Goal: Task Accomplishment & Management: Use online tool/utility

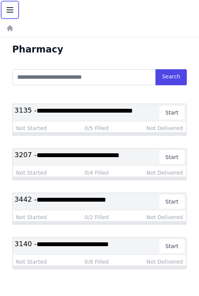
click at [10, 9] on icon "button" at bounding box center [9, 9] width 9 height 9
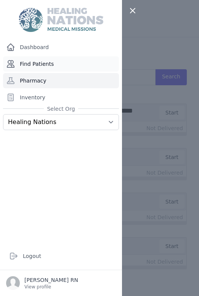
click at [35, 64] on link "Find Patients" at bounding box center [61, 63] width 116 height 15
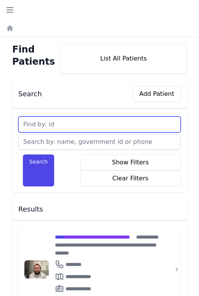
click at [34, 125] on input "text" at bounding box center [99, 125] width 162 height 16
type input "2336"
click at [23, 155] on button "Search" at bounding box center [38, 171] width 31 height 32
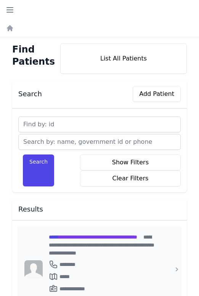
click at [92, 238] on span "**********" at bounding box center [93, 237] width 88 height 5
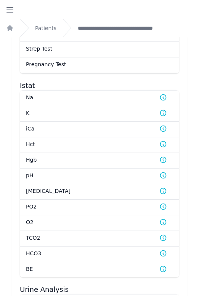
scroll to position [403, 0]
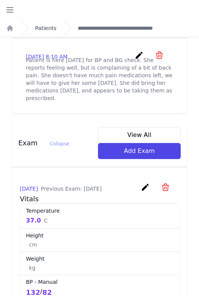
click at [46, 27] on link "Patients" at bounding box center [45, 28] width 21 height 8
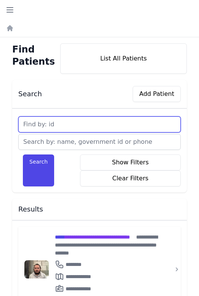
click at [80, 122] on input "text" at bounding box center [99, 125] width 162 height 16
type input "2385"
click at [23, 155] on button "Search" at bounding box center [38, 171] width 31 height 32
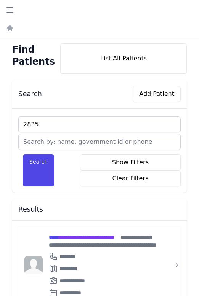
type input "2835"
click at [23, 155] on button "Search" at bounding box center [38, 171] width 31 height 32
click at [96, 235] on span "**********" at bounding box center [81, 237] width 65 height 5
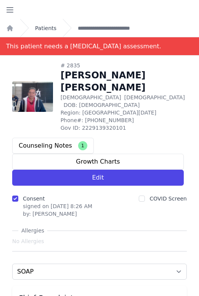
click at [42, 27] on link "Patients" at bounding box center [45, 28] width 21 height 8
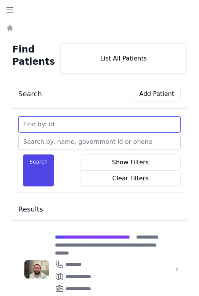
click at [63, 123] on input "text" at bounding box center [99, 125] width 162 height 16
type input "3702"
click at [23, 155] on button "Search" at bounding box center [38, 171] width 31 height 32
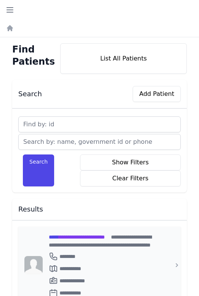
click at [105, 236] on span "**********" at bounding box center [77, 237] width 56 height 5
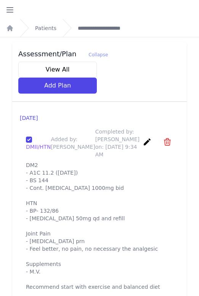
scroll to position [1282, 0]
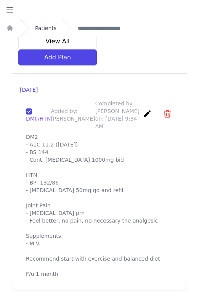
click at [47, 27] on link "Patients" at bounding box center [45, 28] width 21 height 8
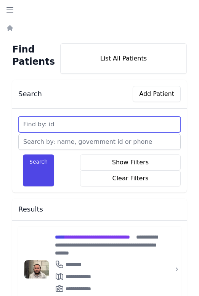
click at [45, 127] on input "text" at bounding box center [99, 125] width 162 height 16
type input "2334"
click at [23, 155] on button "Search" at bounding box center [38, 171] width 31 height 32
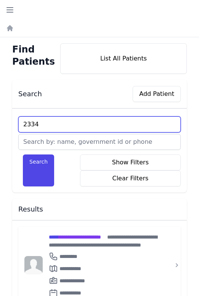
click at [33, 122] on input "2334" at bounding box center [99, 125] width 162 height 16
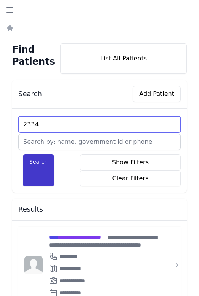
type input "2334"
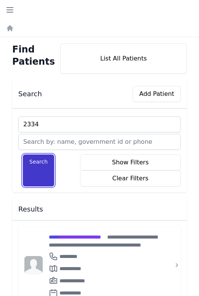
click at [32, 167] on button "Search" at bounding box center [38, 171] width 31 height 32
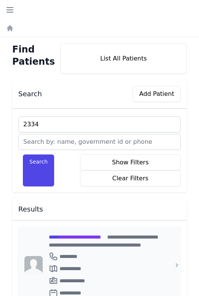
click at [87, 238] on span "**********" at bounding box center [75, 237] width 52 height 5
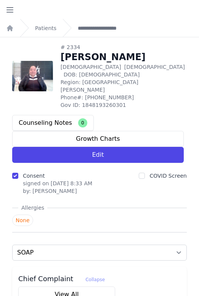
scroll to position [1307, 0]
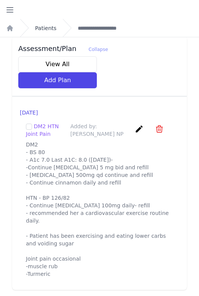
click at [51, 27] on link "Patients" at bounding box center [45, 28] width 21 height 8
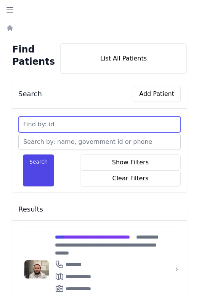
click at [39, 128] on input "text" at bounding box center [99, 125] width 162 height 16
type input "3461"
click at [23, 155] on button "Search" at bounding box center [38, 171] width 31 height 32
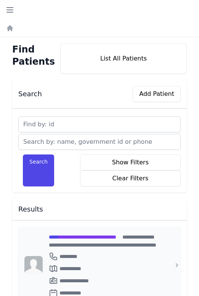
click at [103, 240] on span "**********" at bounding box center [82, 237] width 67 height 5
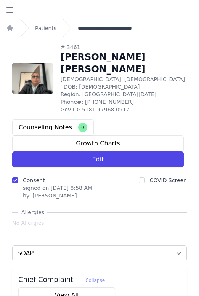
click at [88, 27] on link "**********" at bounding box center [112, 28] width 69 height 8
click at [50, 29] on link "Patients" at bounding box center [45, 28] width 21 height 8
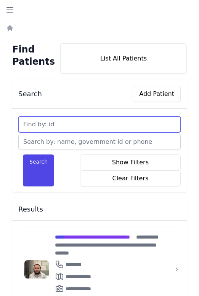
click at [66, 128] on input "text" at bounding box center [99, 125] width 162 height 16
type input "2451"
click at [23, 155] on button "Search" at bounding box center [38, 171] width 31 height 32
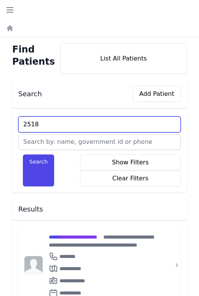
type input "2518"
click at [23, 155] on button "Search" at bounding box center [38, 171] width 31 height 32
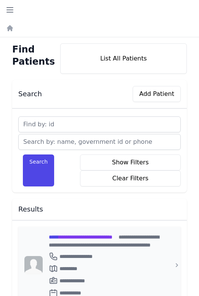
click at [87, 237] on span "**********" at bounding box center [81, 237] width 64 height 5
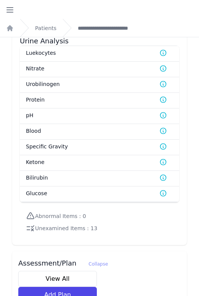
scroll to position [1020, 0]
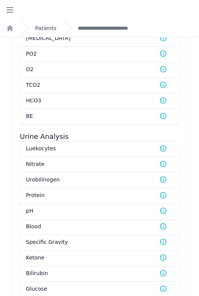
click at [41, 27] on link "Patients" at bounding box center [45, 28] width 21 height 8
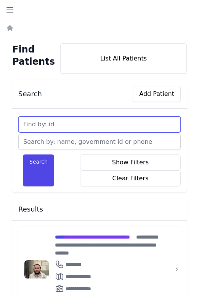
click at [48, 125] on input "text" at bounding box center [99, 125] width 162 height 16
type input "3080"
click at [23, 155] on button "Search" at bounding box center [38, 171] width 31 height 32
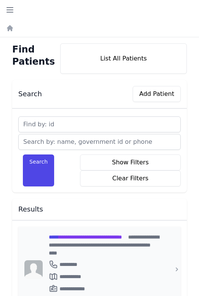
click at [72, 235] on span "**********" at bounding box center [85, 237] width 73 height 5
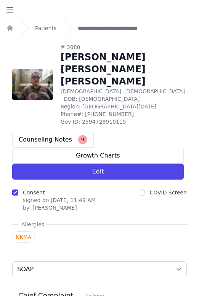
scroll to position [25, 0]
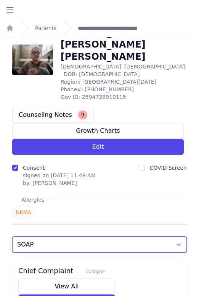
click at [50, 237] on select "SOAP Medications Medical History Notes/Procedures Ophthamology Referrals Dental…" at bounding box center [99, 245] width 174 height 16
select select "medications"
click at [12, 237] on select "SOAP Medications Medical History Notes/Procedures Ophthamology Referrals Dental…" at bounding box center [99, 245] width 174 height 16
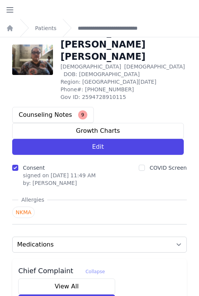
select select "medications"
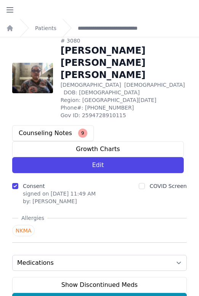
scroll to position [606, 0]
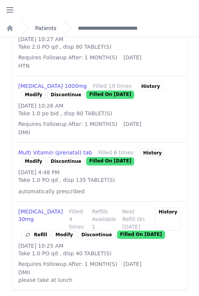
click at [51, 28] on link "Patients" at bounding box center [45, 28] width 21 height 8
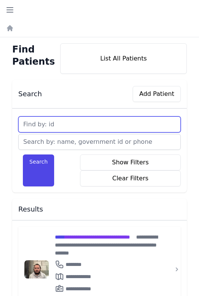
click at [52, 120] on input "text" at bounding box center [99, 125] width 162 height 16
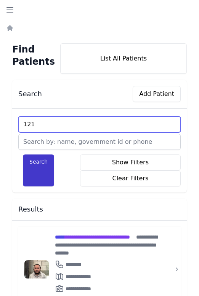
type input "121"
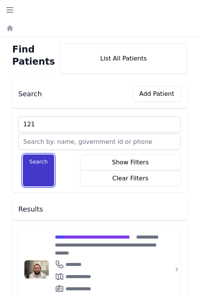
click at [40, 168] on button "Search" at bounding box center [38, 171] width 31 height 32
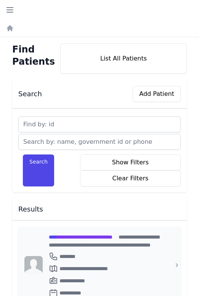
click at [65, 238] on span "**********" at bounding box center [81, 237] width 64 height 5
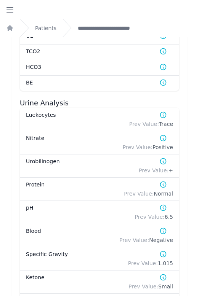
scroll to position [1396, 0]
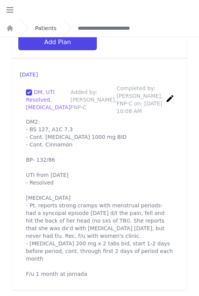
click at [43, 29] on link "Patients" at bounding box center [45, 28] width 21 height 8
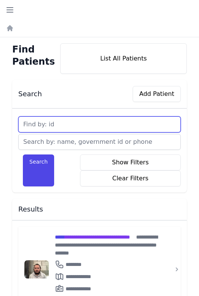
drag, startPoint x: 99, startPoint y: 125, endPoint x: 88, endPoint y: 121, distance: 12.0
click at [98, 125] on input "text" at bounding box center [99, 125] width 162 height 16
type input "3071"
click at [23, 155] on button "Search" at bounding box center [38, 171] width 31 height 32
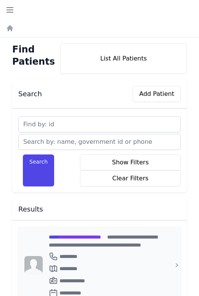
click at [93, 237] on span "**********" at bounding box center [75, 237] width 52 height 5
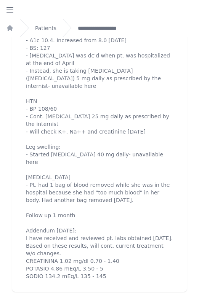
scroll to position [1374, 0]
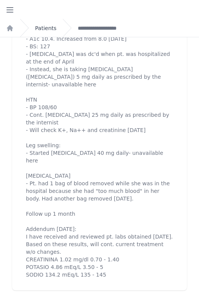
click at [47, 30] on link "Patients" at bounding box center [45, 28] width 21 height 8
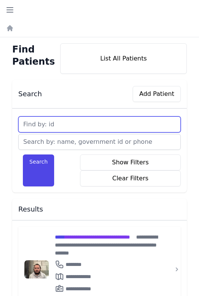
click at [45, 128] on input "text" at bounding box center [99, 125] width 162 height 16
type input "2498"
click at [23, 155] on button "Search" at bounding box center [38, 171] width 31 height 32
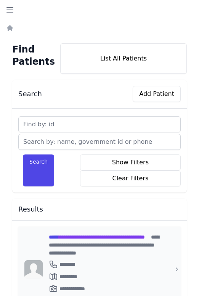
click at [72, 236] on span "**********" at bounding box center [97, 237] width 96 height 5
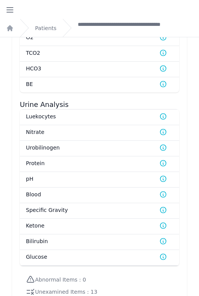
scroll to position [1354, 0]
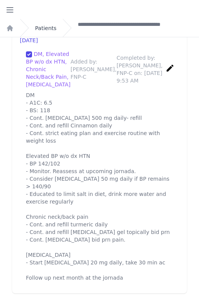
click at [48, 26] on link "Patients" at bounding box center [45, 28] width 21 height 8
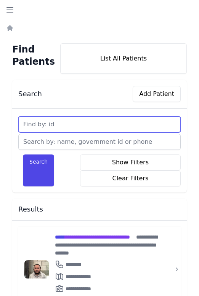
click at [63, 124] on input "text" at bounding box center [99, 125] width 162 height 16
type input "2080"
click at [23, 155] on button "Search" at bounding box center [38, 171] width 31 height 32
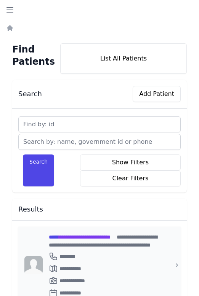
click at [110, 238] on span "**********" at bounding box center [80, 237] width 62 height 5
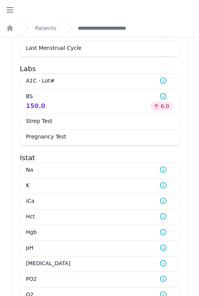
scroll to position [1351, 0]
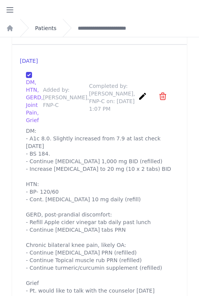
click at [45, 29] on link "Patients" at bounding box center [45, 28] width 21 height 8
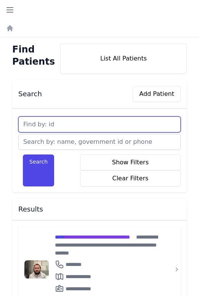
click at [59, 121] on input "text" at bounding box center [99, 125] width 162 height 16
type input "1542"
click at [23, 155] on button "Search" at bounding box center [38, 171] width 31 height 32
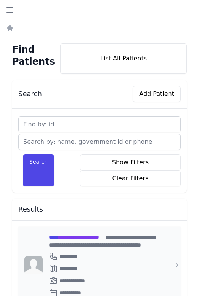
click at [101, 240] on div "**********" at bounding box center [104, 241] width 110 height 16
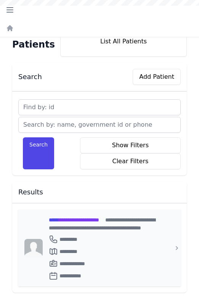
scroll to position [18, 0]
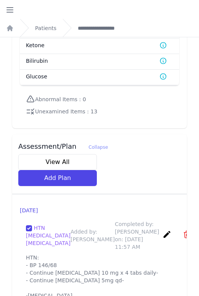
scroll to position [1265, 0]
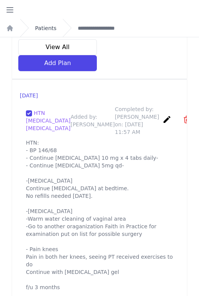
click at [45, 27] on link "Patients" at bounding box center [45, 28] width 21 height 8
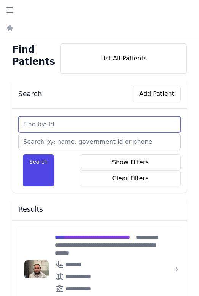
click at [54, 120] on input "text" at bounding box center [99, 125] width 162 height 16
type input "125"
click at [23, 155] on button "Search" at bounding box center [38, 171] width 31 height 32
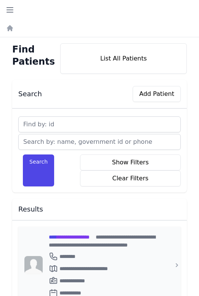
click at [83, 236] on span "**********" at bounding box center [69, 237] width 41 height 5
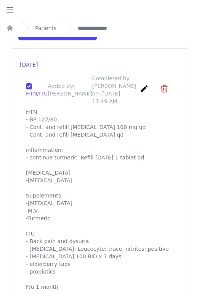
scroll to position [1352, 0]
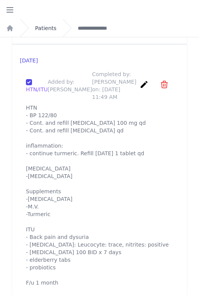
click at [48, 29] on link "Patients" at bounding box center [45, 28] width 21 height 8
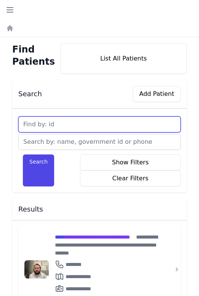
click at [56, 123] on input "text" at bounding box center [99, 125] width 162 height 16
type input "1510"
click at [23, 155] on button "Search" at bounding box center [38, 171] width 31 height 32
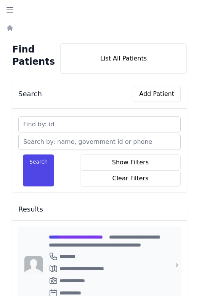
click at [73, 238] on span "**********" at bounding box center [76, 237] width 54 height 5
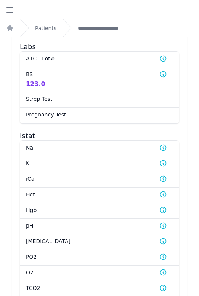
scroll to position [267, 0]
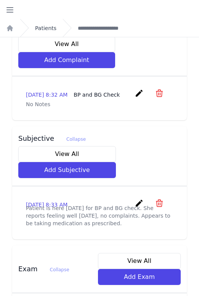
click at [49, 28] on link "Patients" at bounding box center [45, 28] width 21 height 8
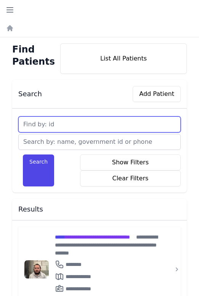
click at [70, 119] on input "text" at bounding box center [99, 125] width 162 height 16
type input "1974"
click at [23, 155] on button "Search" at bounding box center [38, 171] width 31 height 32
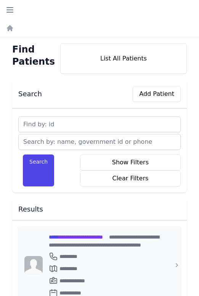
click at [103, 236] on span "**********" at bounding box center [76, 237] width 54 height 5
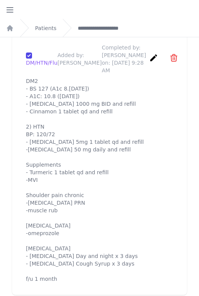
scroll to position [1328, 0]
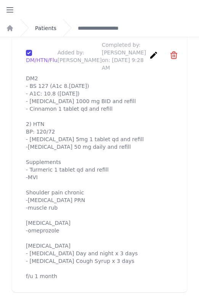
click at [51, 27] on link "Patients" at bounding box center [45, 28] width 21 height 8
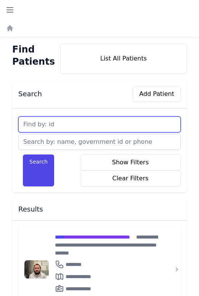
click at [59, 126] on input "text" at bounding box center [99, 125] width 162 height 16
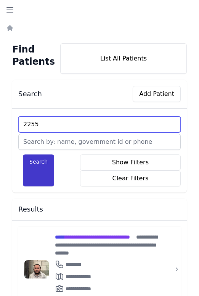
type input "2255"
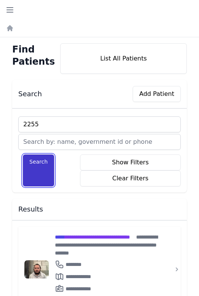
click at [33, 168] on button "Search" at bounding box center [38, 171] width 31 height 32
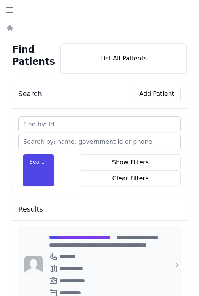
click at [89, 238] on span "**********" at bounding box center [80, 237] width 62 height 5
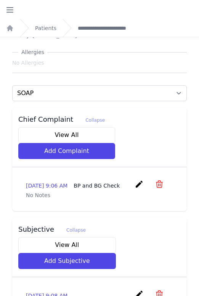
scroll to position [28, 0]
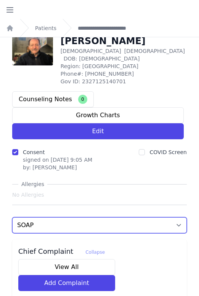
click at [115, 217] on select "SOAP Medications Medical History Notes/Procedures Ophthamology Referrals Dental…" at bounding box center [99, 225] width 174 height 16
select select "medications"
click at [12, 217] on select "SOAP Medications Medical History Notes/Procedures Ophthamology Referrals Dental…" at bounding box center [99, 225] width 174 height 16
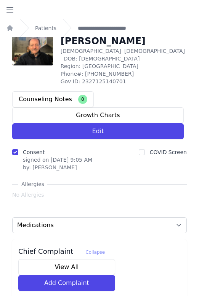
select select "medications"
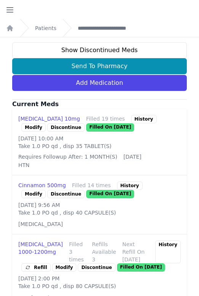
scroll to position [506, 0]
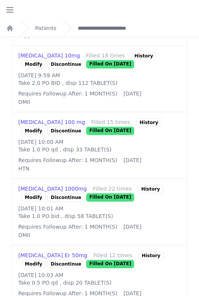
click at [137, 193] on div "History" at bounding box center [150, 189] width 26 height 8
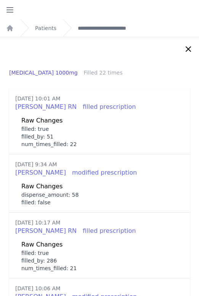
scroll to position [0, 0]
click at [185, 51] on icon at bounding box center [188, 49] width 9 height 9
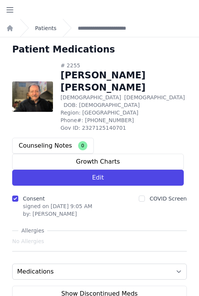
click at [44, 28] on link "Patients" at bounding box center [45, 28] width 21 height 8
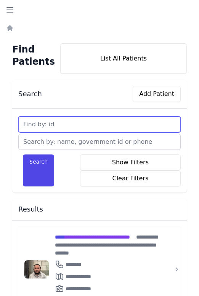
click at [63, 129] on input "text" at bounding box center [99, 125] width 162 height 16
type input "3501"
click at [23, 155] on button "Search" at bounding box center [38, 171] width 31 height 32
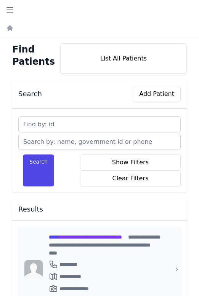
click at [97, 238] on span "**********" at bounding box center [85, 237] width 73 height 5
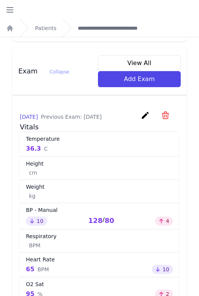
scroll to position [404, 0]
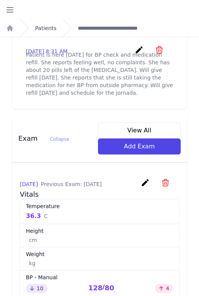
click at [46, 27] on link "Patients" at bounding box center [45, 28] width 21 height 8
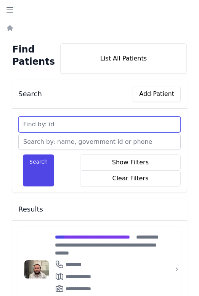
click at [61, 131] on input "text" at bounding box center [99, 125] width 162 height 16
type input "2643"
click at [23, 155] on button "Search" at bounding box center [38, 171] width 31 height 32
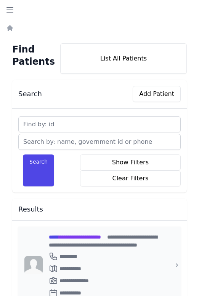
click at [101, 236] on span "**********" at bounding box center [75, 237] width 52 height 5
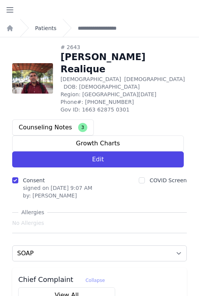
click at [47, 29] on link "Patients" at bounding box center [45, 28] width 21 height 8
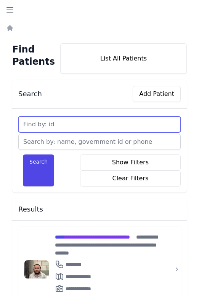
click at [42, 126] on input "text" at bounding box center [99, 125] width 162 height 16
type input "2555"
click at [23, 155] on button "Search" at bounding box center [38, 171] width 31 height 32
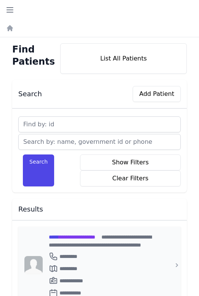
click at [93, 236] on span "**********" at bounding box center [72, 237] width 46 height 5
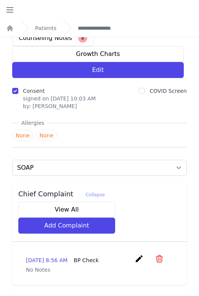
scroll to position [48, 0]
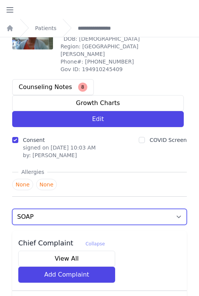
click at [93, 209] on select "SOAP Medications Medical History Notes/Procedures Ophthamology Referrals Dental…" at bounding box center [99, 217] width 174 height 16
select select "medications"
click at [12, 209] on select "SOAP Medications Medical History Notes/Procedures Ophthamology Referrals Dental…" at bounding box center [99, 217] width 174 height 16
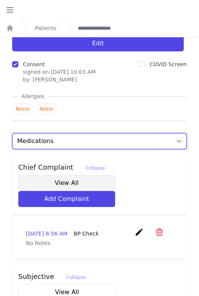
scroll to position [262, 0]
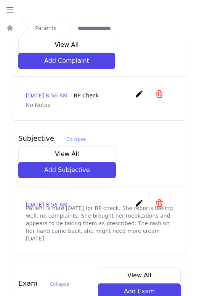
select select "medications"
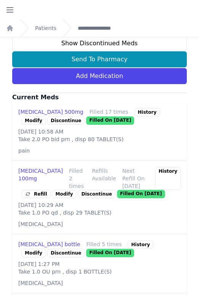
click at [170, 167] on div "History" at bounding box center [168, 178] width 26 height 23
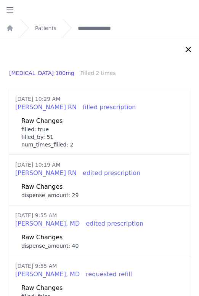
click at [184, 51] on icon at bounding box center [188, 49] width 9 height 9
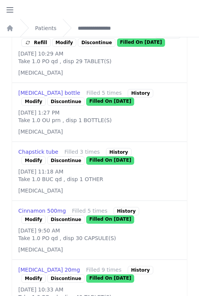
scroll to position [431, 0]
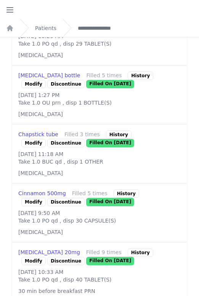
click at [122, 190] on div "History" at bounding box center [126, 194] width 26 height 8
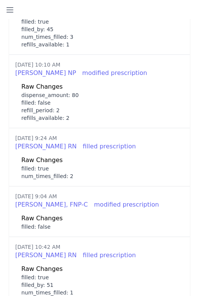
scroll to position [0, 0]
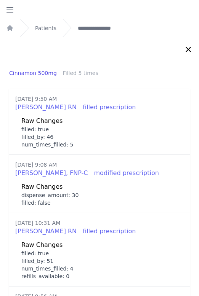
click at [186, 49] on icon at bounding box center [188, 49] width 9 height 9
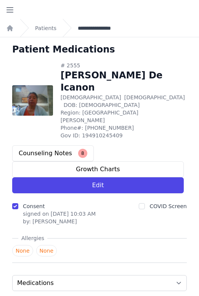
click at [82, 28] on link "**********" at bounding box center [99, 28] width 43 height 8
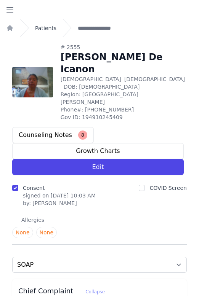
click at [47, 28] on link "Patients" at bounding box center [45, 28] width 21 height 8
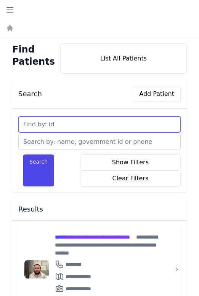
click at [53, 125] on input "text" at bounding box center [99, 125] width 162 height 16
type input "3519"
click at [23, 155] on button "Search" at bounding box center [38, 171] width 31 height 32
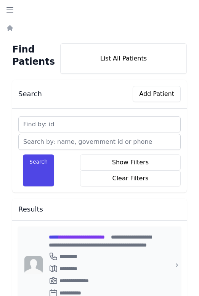
click at [115, 241] on div "**********" at bounding box center [104, 241] width 110 height 16
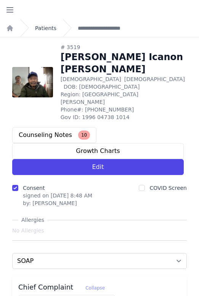
click at [43, 27] on link "Patients" at bounding box center [45, 28] width 21 height 8
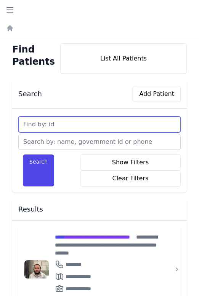
click at [112, 123] on input "text" at bounding box center [99, 125] width 162 height 16
type input "832"
click at [23, 155] on button "Search" at bounding box center [38, 171] width 31 height 32
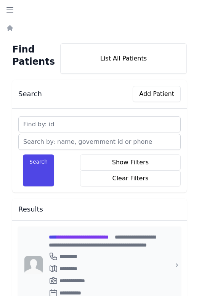
click at [109, 238] on span "**********" at bounding box center [79, 237] width 60 height 5
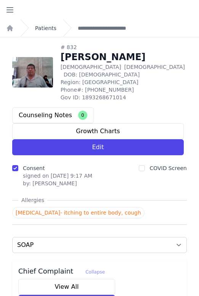
click at [51, 27] on link "Patients" at bounding box center [45, 28] width 21 height 8
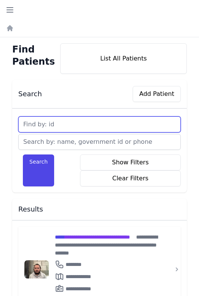
click at [43, 121] on input "text" at bounding box center [99, 125] width 162 height 16
type input "3687"
click at [23, 155] on button "Search" at bounding box center [38, 171] width 31 height 32
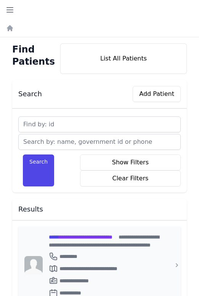
click at [112, 240] on span "**********" at bounding box center [81, 237] width 64 height 5
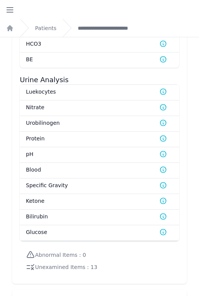
scroll to position [1174, 0]
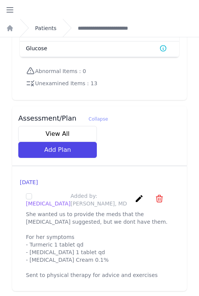
click at [42, 27] on link "Patients" at bounding box center [45, 28] width 21 height 8
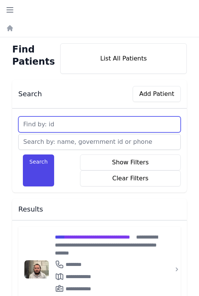
click at [61, 128] on input "text" at bounding box center [99, 125] width 162 height 16
type input "298"
click at [23, 155] on button "Search" at bounding box center [38, 171] width 31 height 32
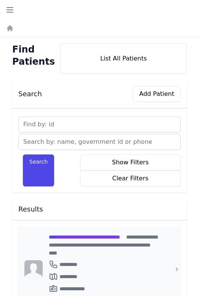
click at [93, 241] on div "**********" at bounding box center [104, 245] width 110 height 24
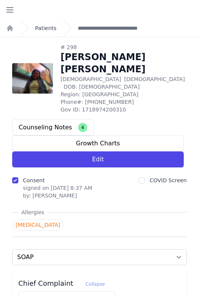
click at [42, 27] on link "Patients" at bounding box center [45, 28] width 21 height 8
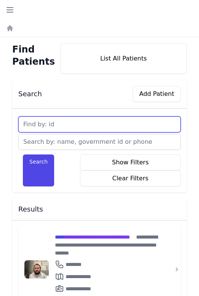
click at [44, 117] on input "text" at bounding box center [99, 125] width 162 height 16
type input "3571"
click at [23, 155] on button "Search" at bounding box center [38, 171] width 31 height 32
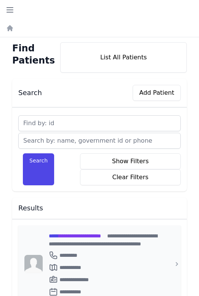
scroll to position [2, 0]
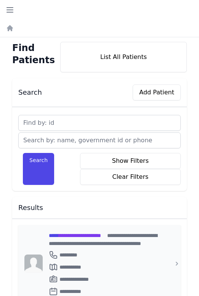
click at [89, 233] on span "**********" at bounding box center [75, 235] width 52 height 5
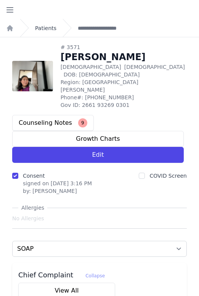
click at [46, 27] on link "Patients" at bounding box center [45, 28] width 21 height 8
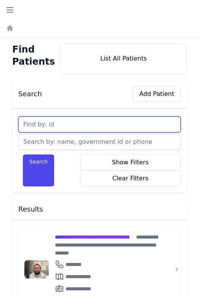
click at [64, 124] on input "text" at bounding box center [99, 125] width 162 height 16
type input "3462"
click at [23, 155] on button "Search" at bounding box center [38, 171] width 31 height 32
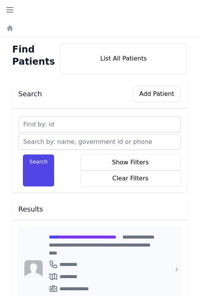
click at [109, 236] on span "**********" at bounding box center [82, 237] width 67 height 5
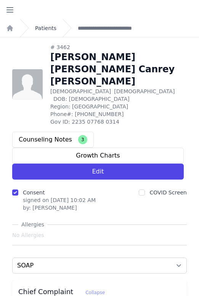
click at [47, 28] on link "Patients" at bounding box center [45, 28] width 21 height 8
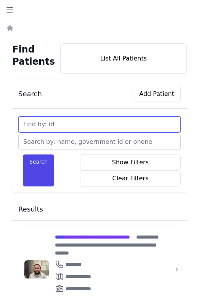
click at [61, 128] on input "text" at bounding box center [99, 125] width 162 height 16
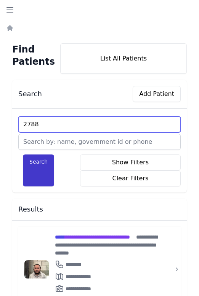
type input "2788"
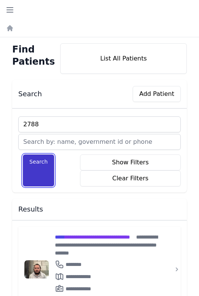
click at [46, 174] on button "Search" at bounding box center [38, 171] width 31 height 32
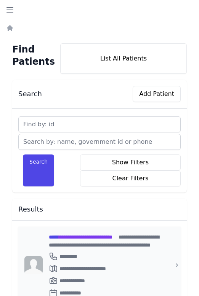
click at [70, 238] on span "**********" at bounding box center [81, 237] width 64 height 5
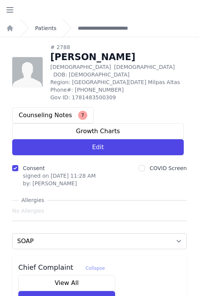
click at [46, 28] on link "Patients" at bounding box center [45, 28] width 21 height 8
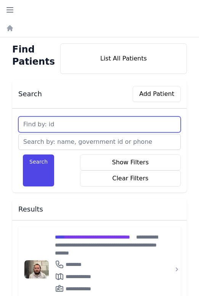
click at [72, 127] on input "text" at bounding box center [99, 125] width 162 height 16
type input "3685"
click at [23, 155] on button "Search" at bounding box center [38, 171] width 31 height 32
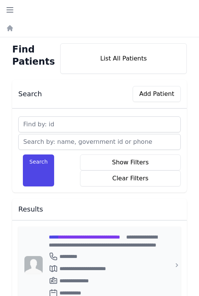
drag, startPoint x: 88, startPoint y: 236, endPoint x: 92, endPoint y: 236, distance: 3.8
click at [88, 236] on span "**********" at bounding box center [84, 237] width 71 height 5
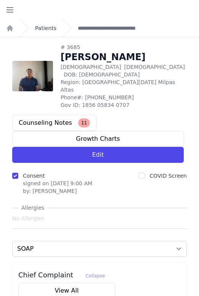
click at [50, 28] on link "Patients" at bounding box center [45, 28] width 21 height 8
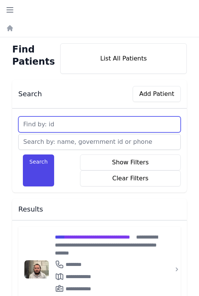
click at [81, 128] on input "text" at bounding box center [99, 125] width 162 height 16
type input "3380"
click at [23, 155] on button "Search" at bounding box center [38, 171] width 31 height 32
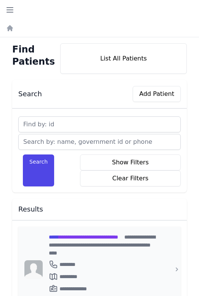
click at [87, 235] on span "**********" at bounding box center [83, 237] width 69 height 5
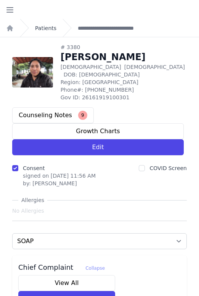
click at [42, 29] on link "Patients" at bounding box center [45, 28] width 21 height 8
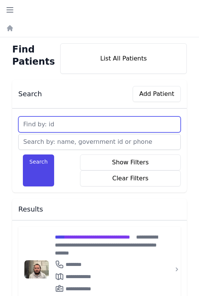
click at [62, 121] on input "text" at bounding box center [99, 125] width 162 height 16
type input "2676"
click at [23, 155] on button "Search" at bounding box center [38, 171] width 31 height 32
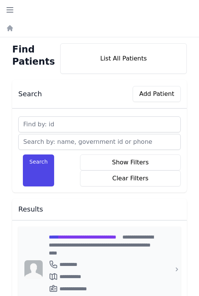
click at [95, 238] on span "**********" at bounding box center [82, 237] width 67 height 5
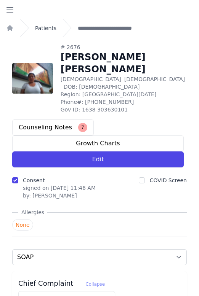
click at [45, 27] on link "Patients" at bounding box center [45, 28] width 21 height 8
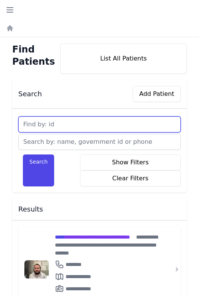
click at [48, 123] on input "text" at bounding box center [99, 125] width 162 height 16
type input "3473"
click at [23, 155] on button "Search" at bounding box center [38, 171] width 31 height 32
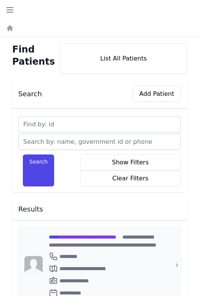
click at [106, 235] on span "**********" at bounding box center [82, 237] width 67 height 5
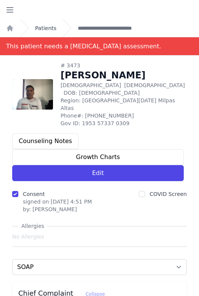
click at [45, 26] on link "Patients" at bounding box center [45, 28] width 21 height 8
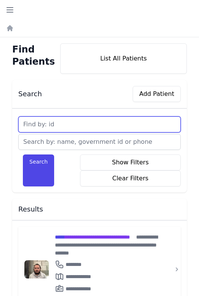
click at [57, 123] on input "text" at bounding box center [99, 125] width 162 height 16
type input "2786"
click at [23, 155] on button "Search" at bounding box center [38, 171] width 31 height 32
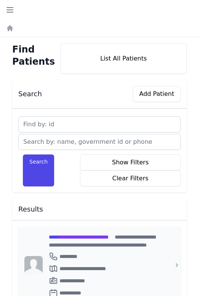
click at [90, 235] on span "**********" at bounding box center [79, 237] width 60 height 5
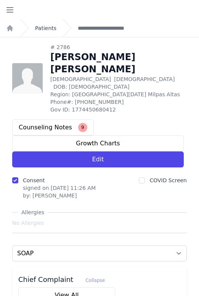
click at [48, 30] on link "Patients" at bounding box center [45, 28] width 21 height 8
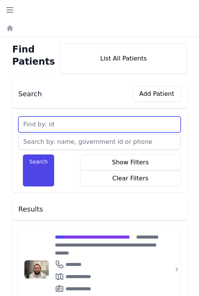
click at [53, 129] on input "text" at bounding box center [99, 125] width 162 height 16
type input "3738"
click at [23, 155] on button "Search" at bounding box center [38, 171] width 31 height 32
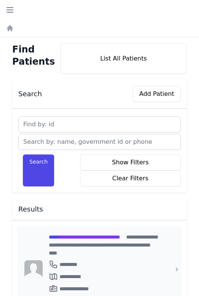
drag, startPoint x: 88, startPoint y: 237, endPoint x: 82, endPoint y: 236, distance: 5.8
click at [88, 237] on span "**********" at bounding box center [84, 237] width 71 height 5
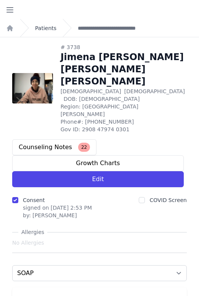
click at [47, 26] on link "Patients" at bounding box center [45, 28] width 21 height 8
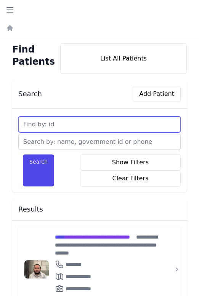
click at [86, 121] on input "text" at bounding box center [99, 125] width 162 height 16
type input "3787"
click at [23, 155] on button "Search" at bounding box center [38, 171] width 31 height 32
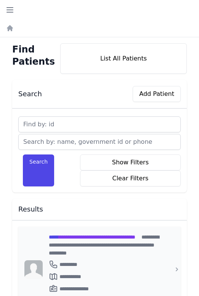
click at [76, 238] on span "**********" at bounding box center [92, 237] width 86 height 5
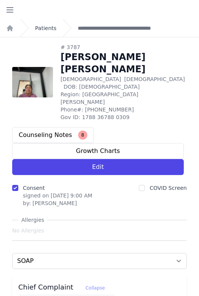
click at [46, 28] on link "Patients" at bounding box center [45, 28] width 21 height 8
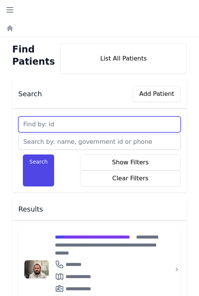
click at [64, 120] on input "text" at bounding box center [99, 125] width 162 height 16
type input "3570"
click at [23, 155] on button "Search" at bounding box center [38, 171] width 31 height 32
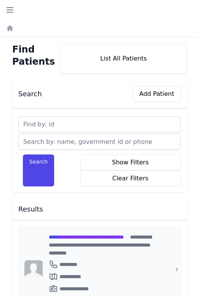
click at [89, 235] on span "**********" at bounding box center [86, 237] width 75 height 5
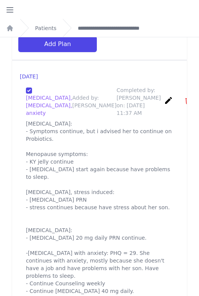
scroll to position [1456, 0]
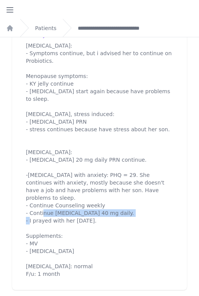
drag, startPoint x: 124, startPoint y: 209, endPoint x: 21, endPoint y: 206, distance: 102.9
click at [21, 206] on div "Irritable bowel syndrome, GASTRITIS, anxiety Added by: Karen Pineda Completed b…" at bounding box center [99, 143] width 159 height 282
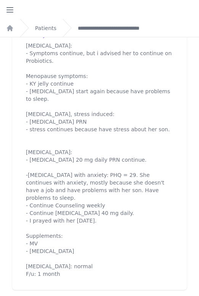
click at [131, 238] on p "Irritable bowel syndrome: - Symptoms continue, but i advised her to continue on…" at bounding box center [99, 160] width 147 height 236
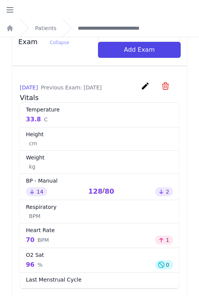
scroll to position [0, 0]
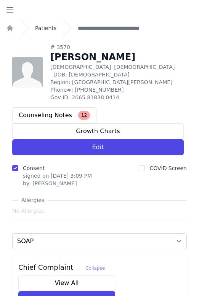
click at [40, 26] on link "Patients" at bounding box center [45, 28] width 21 height 8
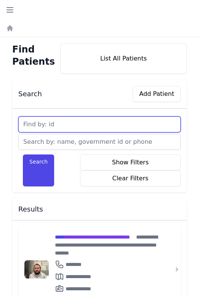
click at [59, 125] on input "text" at bounding box center [99, 125] width 162 height 16
type input "3458"
click at [23, 155] on button "Search" at bounding box center [38, 171] width 31 height 32
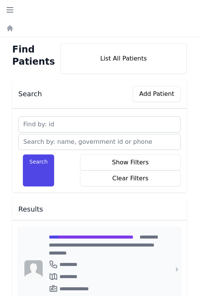
click at [104, 236] on span "**********" at bounding box center [91, 237] width 85 height 5
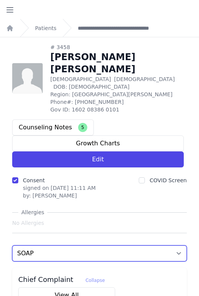
click at [109, 246] on select "SOAP Medications Medical History Notes/Procedures Ophthamology Referrals Dental…" at bounding box center [99, 254] width 174 height 16
select select "medications"
click at [12, 246] on select "SOAP Medications Medical History Notes/Procedures Ophthamology Referrals Dental…" at bounding box center [99, 254] width 174 height 16
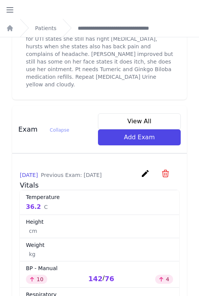
select select "medications"
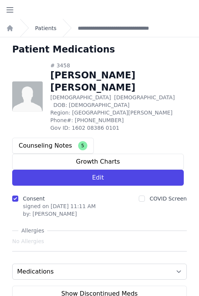
click at [47, 29] on link "Patients" at bounding box center [45, 28] width 21 height 8
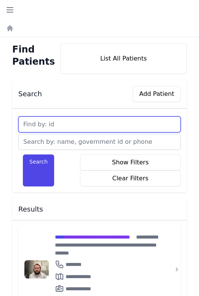
click at [60, 121] on input "text" at bounding box center [99, 125] width 162 height 16
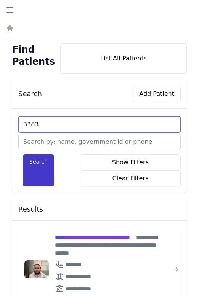
type input "3383"
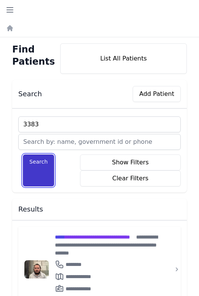
click at [43, 178] on button "Search" at bounding box center [38, 171] width 31 height 32
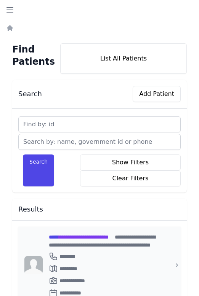
drag, startPoint x: 107, startPoint y: 238, endPoint x: 99, endPoint y: 235, distance: 8.1
click at [107, 238] on span "**********" at bounding box center [79, 237] width 60 height 5
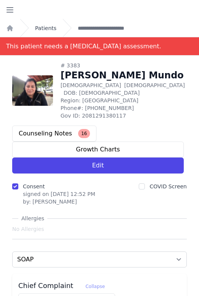
click at [49, 26] on link "Patients" at bounding box center [45, 28] width 21 height 8
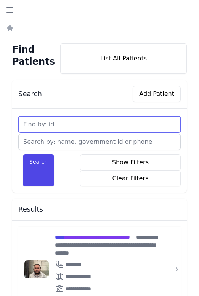
click at [24, 123] on input "text" at bounding box center [99, 125] width 162 height 16
type input "3700"
click at [23, 155] on button "Search" at bounding box center [38, 171] width 31 height 32
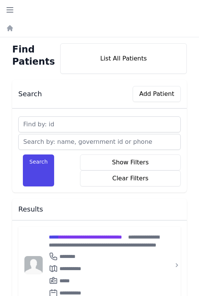
click at [51, 125] on input "text" at bounding box center [99, 125] width 162 height 16
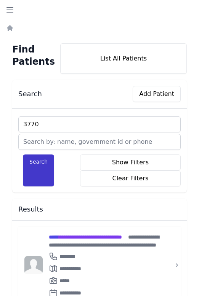
type input "3770"
click at [38, 175] on button "Search" at bounding box center [38, 171] width 31 height 32
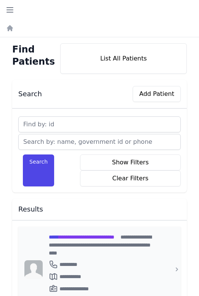
click at [82, 238] on span "**********" at bounding box center [81, 237] width 65 height 5
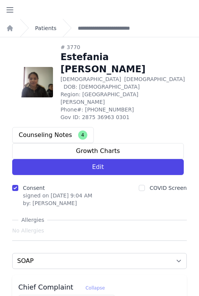
click at [47, 27] on link "Patients" at bounding box center [45, 28] width 21 height 8
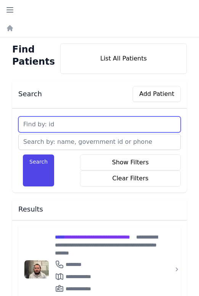
click at [72, 122] on input "text" at bounding box center [99, 125] width 162 height 16
type input "3483"
click at [23, 155] on button "Search" at bounding box center [38, 171] width 31 height 32
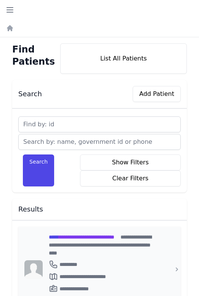
click at [99, 237] on span "**********" at bounding box center [81, 237] width 65 height 5
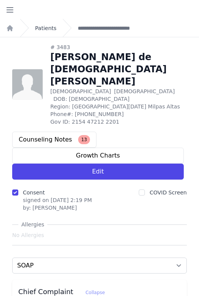
click at [51, 26] on link "Patients" at bounding box center [45, 28] width 21 height 8
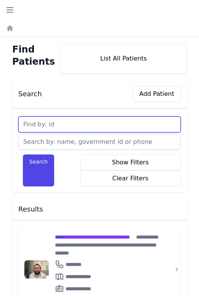
click at [78, 132] on input "text" at bounding box center [99, 125] width 162 height 16
type input "2149"
click at [23, 155] on button "Search" at bounding box center [38, 171] width 31 height 32
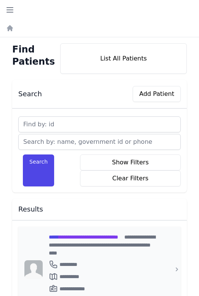
click at [58, 236] on span "*****" at bounding box center [54, 237] width 10 height 5
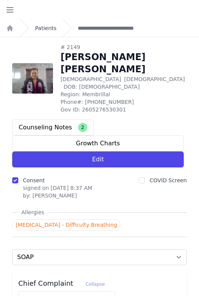
click at [45, 27] on link "Patients" at bounding box center [45, 28] width 21 height 8
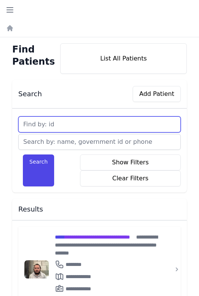
click at [55, 129] on input "text" at bounding box center [99, 125] width 162 height 16
type input "3137"
click at [23, 155] on button "Search" at bounding box center [38, 171] width 31 height 32
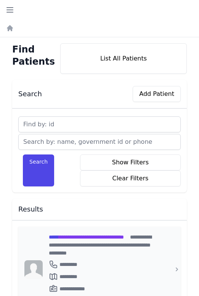
click at [83, 237] on span "**********" at bounding box center [86, 237] width 75 height 5
click at [65, 237] on span "**********" at bounding box center [86, 237] width 75 height 5
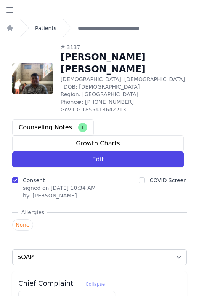
click at [48, 28] on link "Patients" at bounding box center [45, 28] width 21 height 8
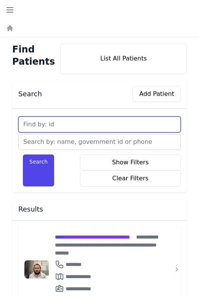
click at [45, 128] on input "text" at bounding box center [99, 125] width 162 height 16
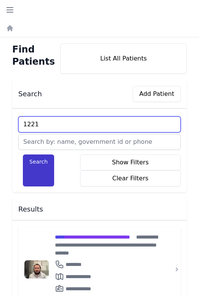
type input "1221"
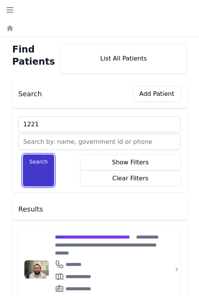
click at [29, 182] on button "Search" at bounding box center [38, 171] width 31 height 32
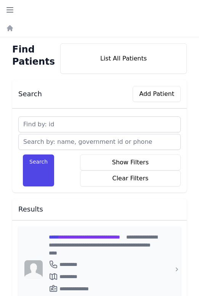
click at [69, 233] on div "**********" at bounding box center [104, 269] width 123 height 85
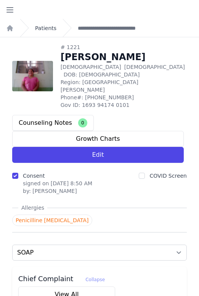
click at [43, 29] on link "Patients" at bounding box center [45, 28] width 21 height 8
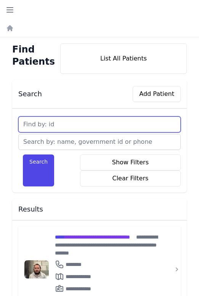
click at [50, 126] on input "text" at bounding box center [99, 125] width 162 height 16
type input "356"
click at [23, 155] on button "Search" at bounding box center [38, 171] width 31 height 32
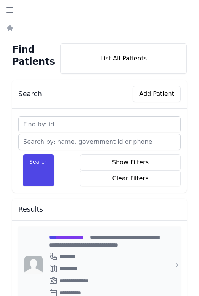
click at [75, 237] on span "**********" at bounding box center [66, 237] width 35 height 5
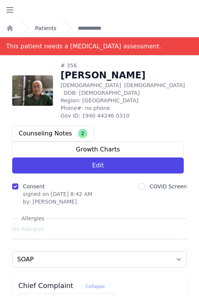
click at [46, 27] on link "Patients" at bounding box center [45, 28] width 21 height 8
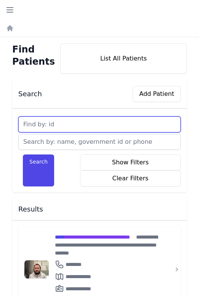
click at [55, 123] on input "text" at bounding box center [99, 125] width 162 height 16
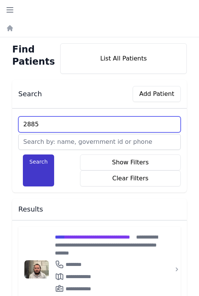
type input "2885"
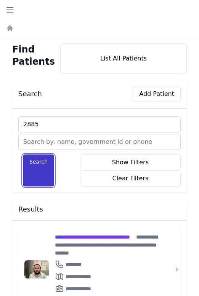
click at [48, 177] on button "Search" at bounding box center [38, 171] width 31 height 32
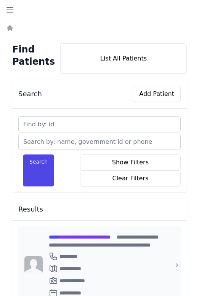
click at [81, 237] on span "**********" at bounding box center [80, 237] width 62 height 5
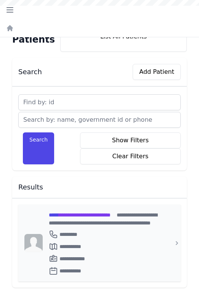
scroll to position [37, 0]
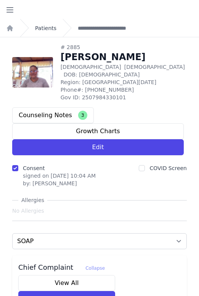
click at [50, 27] on link "Patients" at bounding box center [45, 28] width 21 height 8
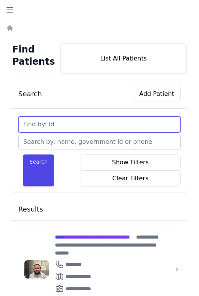
click at [57, 121] on input "text" at bounding box center [99, 125] width 162 height 16
type input "2970"
click at [23, 155] on button "Search" at bounding box center [38, 171] width 31 height 32
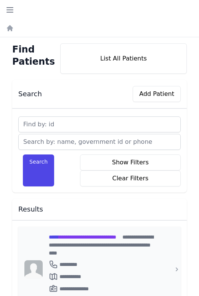
click at [116, 240] on span "**********" at bounding box center [82, 237] width 67 height 5
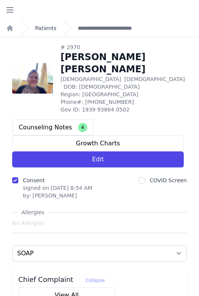
click at [39, 27] on link "Patients" at bounding box center [45, 28] width 21 height 8
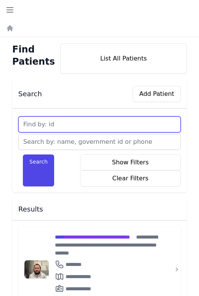
click at [37, 131] on input "text" at bounding box center [99, 125] width 162 height 16
type input "1238"
click at [23, 155] on button "Search" at bounding box center [38, 171] width 31 height 32
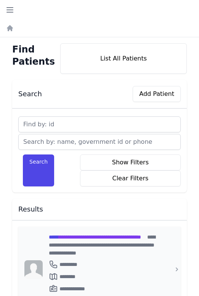
click at [88, 233] on div "**********" at bounding box center [104, 245] width 110 height 24
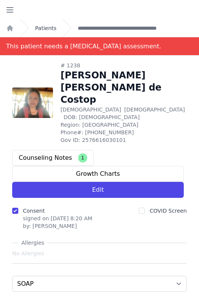
click at [50, 28] on link "Patients" at bounding box center [45, 28] width 21 height 8
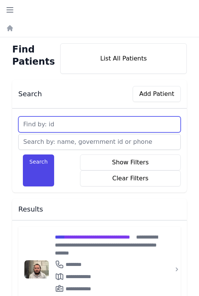
click at [56, 132] on input "text" at bounding box center [99, 125] width 162 height 16
click at [55, 125] on input "text" at bounding box center [99, 125] width 162 height 16
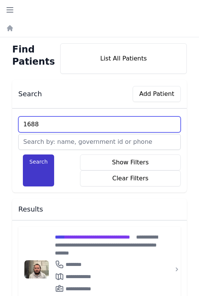
type input "1688"
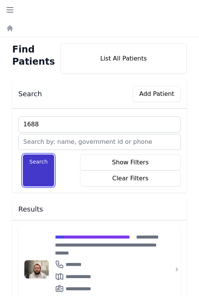
click at [38, 168] on button "Search" at bounding box center [38, 171] width 31 height 32
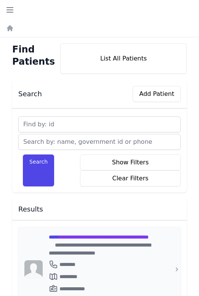
click at [85, 237] on span "**********" at bounding box center [99, 237] width 100 height 5
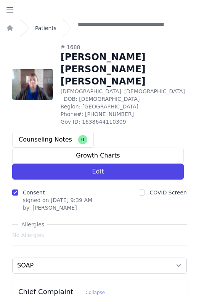
click at [41, 29] on link "Patients" at bounding box center [45, 28] width 21 height 8
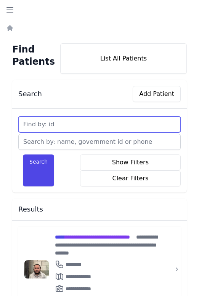
click at [58, 120] on input "text" at bounding box center [99, 125] width 162 height 16
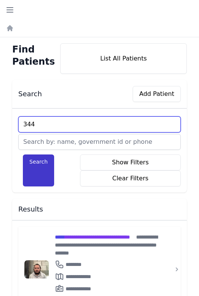
type input "344"
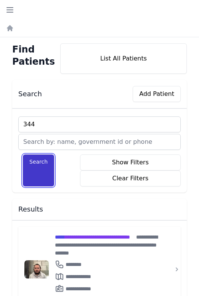
click at [35, 166] on button "Search" at bounding box center [38, 171] width 31 height 32
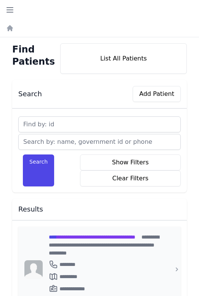
click at [63, 237] on span "**********" at bounding box center [92, 237] width 86 height 5
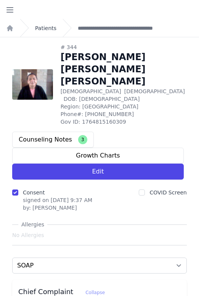
click at [45, 26] on link "Patients" at bounding box center [45, 28] width 21 height 8
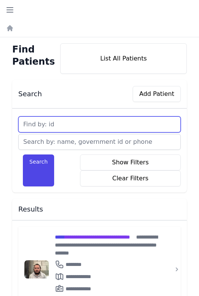
click at [59, 124] on input "text" at bounding box center [99, 125] width 162 height 16
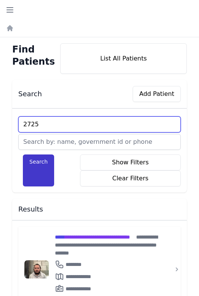
type input "2725"
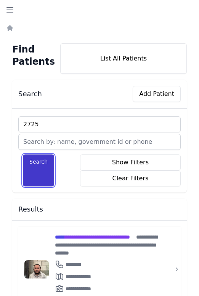
click at [46, 176] on button "Search" at bounding box center [38, 171] width 31 height 32
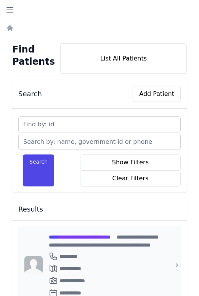
click at [68, 237] on span "**********" at bounding box center [80, 237] width 62 height 5
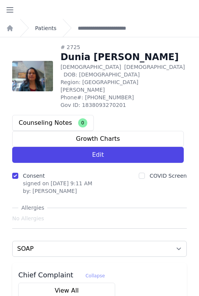
click at [40, 26] on link "Patients" at bounding box center [45, 28] width 21 height 8
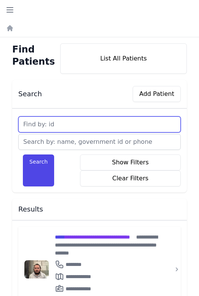
click at [44, 125] on input "text" at bounding box center [99, 125] width 162 height 16
type input "2919"
click at [23, 155] on button "Search" at bounding box center [38, 171] width 31 height 32
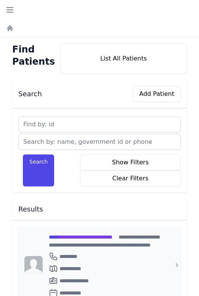
click at [103, 237] on span "**********" at bounding box center [81, 237] width 64 height 5
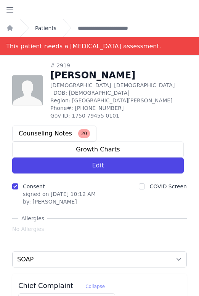
click at [48, 26] on link "Patients" at bounding box center [45, 28] width 21 height 8
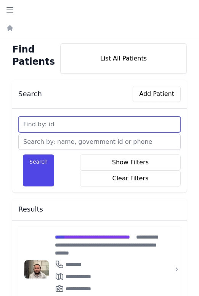
click at [52, 129] on input "text" at bounding box center [99, 125] width 162 height 16
type input "2713"
click at [23, 155] on button "Search" at bounding box center [38, 171] width 31 height 32
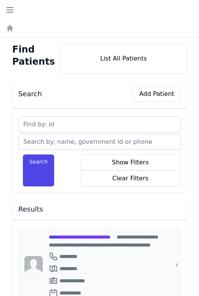
click at [86, 240] on span "**********" at bounding box center [80, 237] width 62 height 5
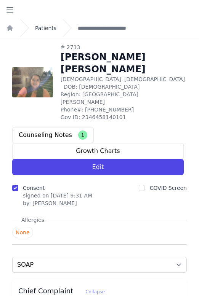
click at [39, 27] on link "Patients" at bounding box center [45, 28] width 21 height 8
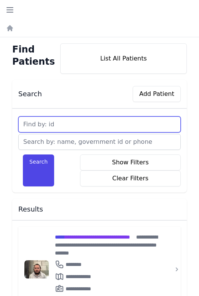
click at [53, 125] on input "text" at bounding box center [99, 125] width 162 height 16
type input "2659"
click at [23, 155] on button "Search" at bounding box center [38, 171] width 31 height 32
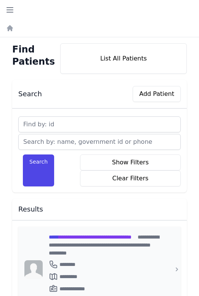
click at [74, 236] on span "**********" at bounding box center [90, 237] width 83 height 5
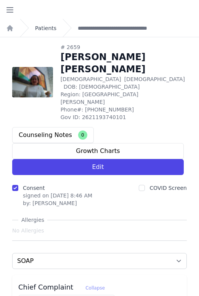
click at [47, 27] on link "Patients" at bounding box center [45, 28] width 21 height 8
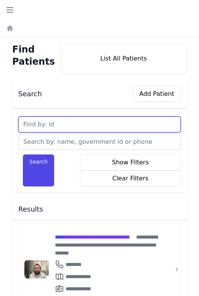
click at [64, 124] on input "text" at bounding box center [99, 125] width 162 height 16
type input "3459"
click at [23, 155] on button "Search" at bounding box center [38, 171] width 31 height 32
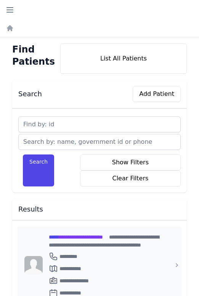
click at [72, 239] on span "**********" at bounding box center [76, 237] width 54 height 5
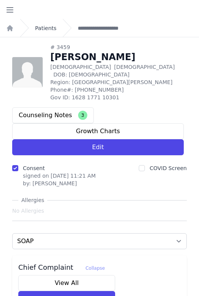
click at [50, 26] on link "Patients" at bounding box center [45, 28] width 21 height 8
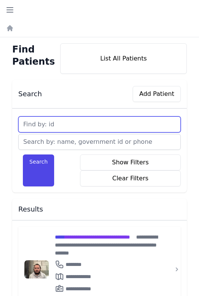
click at [68, 125] on input "text" at bounding box center [99, 125] width 162 height 16
type input "2888"
click at [23, 155] on button "Search" at bounding box center [38, 171] width 31 height 32
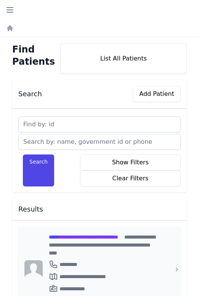
click at [83, 238] on span "**********" at bounding box center [83, 237] width 69 height 5
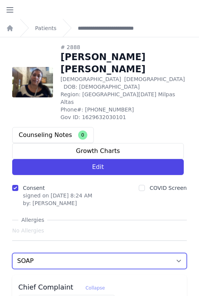
click at [78, 253] on select "SOAP Medications Medical History Notes/Procedures Ophthamology Referrals Dental…" at bounding box center [99, 261] width 174 height 16
select select "medications"
click at [12, 253] on select "SOAP Medications Medical History Notes/Procedures Ophthamology Referrals Dental…" at bounding box center [99, 261] width 174 height 16
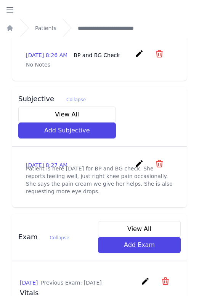
select select "medications"
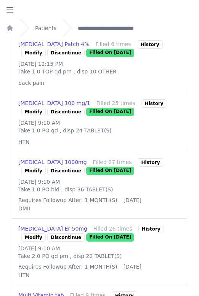
scroll to position [973, 0]
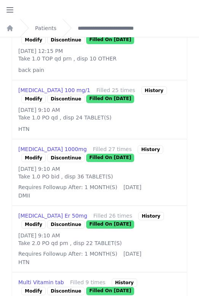
click at [137, 154] on div "History" at bounding box center [150, 149] width 26 height 8
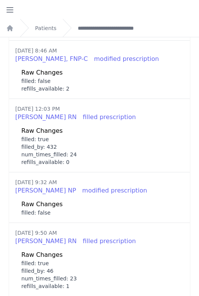
scroll to position [0, 0]
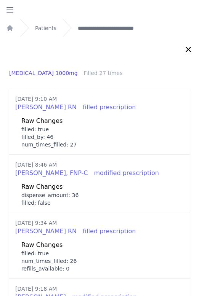
click at [186, 49] on icon at bounding box center [188, 49] width 9 height 9
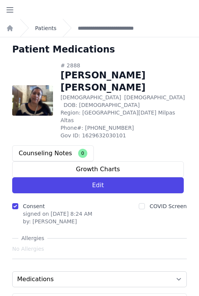
click at [50, 31] on link "Patients" at bounding box center [45, 28] width 21 height 8
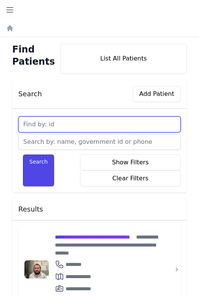
click at [50, 122] on input "text" at bounding box center [99, 125] width 162 height 16
type input "2868"
click at [23, 155] on button "Search" at bounding box center [38, 171] width 31 height 32
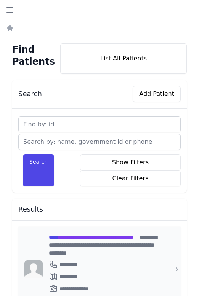
click at [106, 235] on span "**********" at bounding box center [91, 237] width 85 height 5
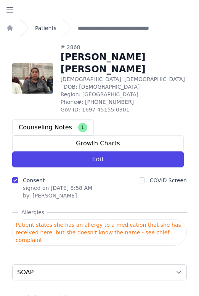
click at [50, 29] on link "Patients" at bounding box center [45, 28] width 21 height 8
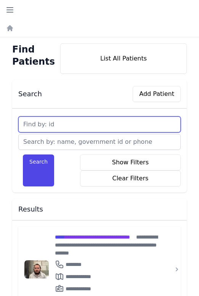
click at [54, 126] on input "text" at bounding box center [99, 125] width 162 height 16
type input "3071"
click at [23, 155] on button "Search" at bounding box center [38, 171] width 31 height 32
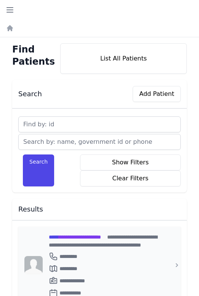
click at [69, 239] on span "**********" at bounding box center [75, 237] width 52 height 5
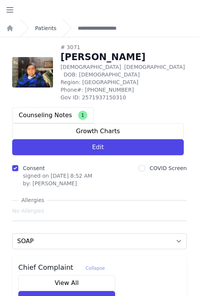
click at [38, 27] on link "Patients" at bounding box center [45, 28] width 21 height 8
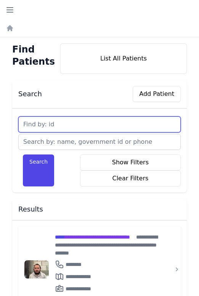
click at [64, 124] on input "text" at bounding box center [99, 125] width 162 height 16
type input "916"
click at [23, 155] on button "Search" at bounding box center [38, 171] width 31 height 32
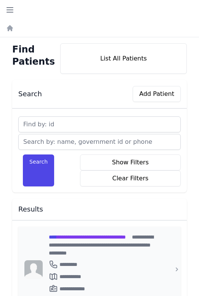
click at [95, 237] on span "**********" at bounding box center [87, 237] width 77 height 5
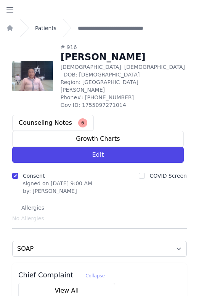
click at [48, 27] on link "Patients" at bounding box center [45, 28] width 21 height 8
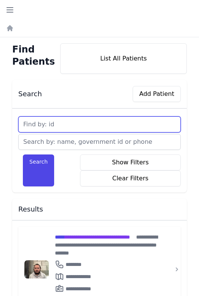
click at [53, 121] on input "text" at bounding box center [99, 125] width 162 height 16
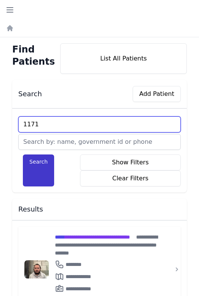
type input "1171"
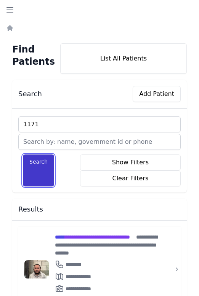
click at [37, 164] on button "Search" at bounding box center [38, 171] width 31 height 32
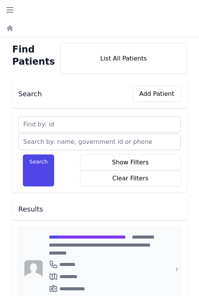
click at [107, 238] on span "**********" at bounding box center [87, 237] width 77 height 5
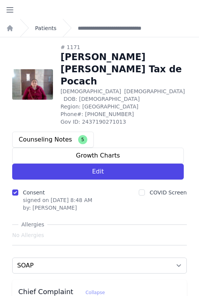
click at [46, 29] on link "Patients" at bounding box center [45, 28] width 21 height 8
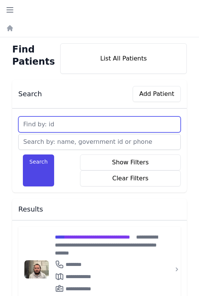
click at [42, 123] on input "text" at bounding box center [99, 125] width 162 height 16
type input "2318"
click at [23, 155] on button "Search" at bounding box center [38, 171] width 31 height 32
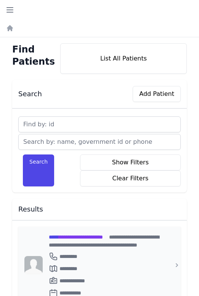
click at [101, 238] on span "**********" at bounding box center [76, 237] width 54 height 5
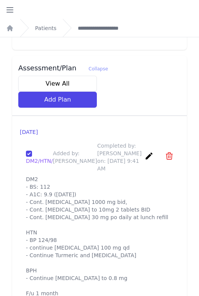
scroll to position [1216, 0]
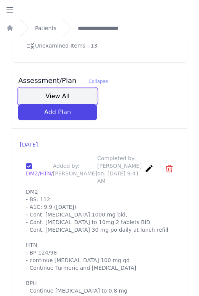
click at [59, 88] on button "View All" at bounding box center [57, 96] width 78 height 16
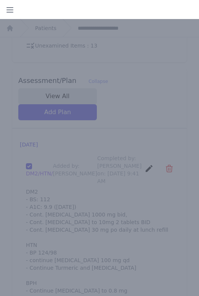
scroll to position [0, 0]
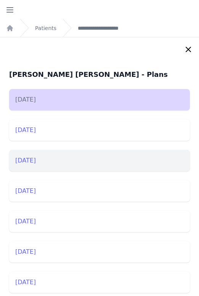
click at [60, 160] on li "2025-Jun-21" at bounding box center [99, 160] width 181 height 21
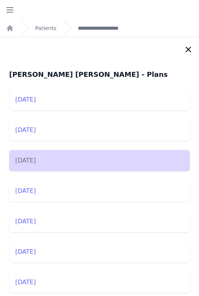
click at [188, 50] on icon at bounding box center [188, 49] width 9 height 9
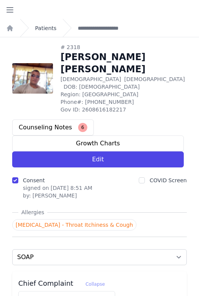
click at [42, 27] on link "Patients" at bounding box center [45, 28] width 21 height 8
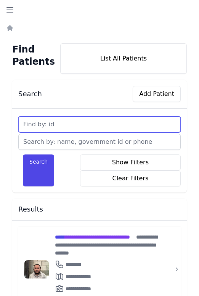
click at [41, 123] on input "text" at bounding box center [99, 125] width 162 height 16
type input "913"
click at [23, 155] on button "Search" at bounding box center [38, 171] width 31 height 32
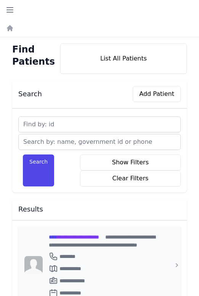
click at [88, 236] on span "**********" at bounding box center [74, 237] width 50 height 5
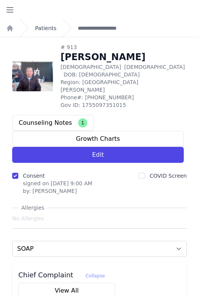
click at [38, 26] on link "Patients" at bounding box center [45, 28] width 21 height 8
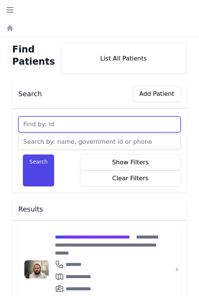
click at [55, 127] on input "text" at bounding box center [99, 125] width 162 height 16
type input "3540"
click at [23, 155] on button "Search" at bounding box center [38, 171] width 31 height 32
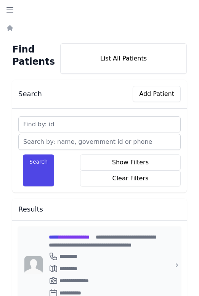
click at [67, 235] on span "**********" at bounding box center [69, 237] width 41 height 5
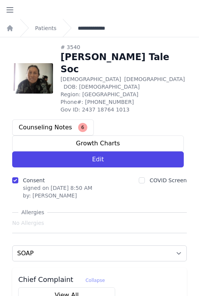
click at [82, 27] on link "**********" at bounding box center [96, 28] width 36 height 8
click at [59, 29] on ol "**********" at bounding box center [99, 28] width 199 height 18
click at [55, 29] on link "Patients" at bounding box center [45, 28] width 21 height 8
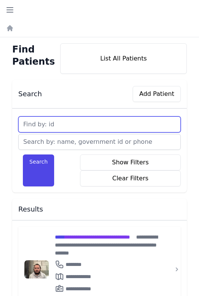
click at [51, 121] on input "text" at bounding box center [99, 125] width 162 height 16
type input "3438"
click at [23, 155] on button "Search" at bounding box center [38, 171] width 31 height 32
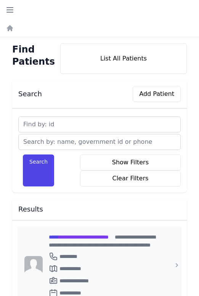
click at [109, 238] on span "**********" at bounding box center [79, 237] width 60 height 5
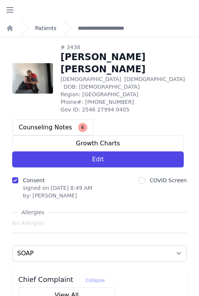
click at [48, 28] on link "Patients" at bounding box center [45, 28] width 21 height 8
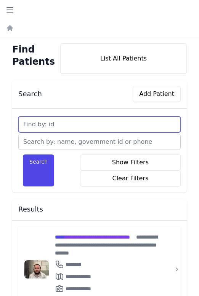
click at [70, 123] on input "text" at bounding box center [99, 125] width 162 height 16
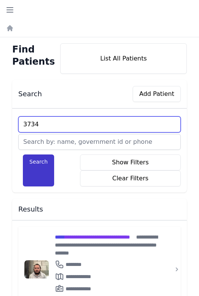
type input "3734"
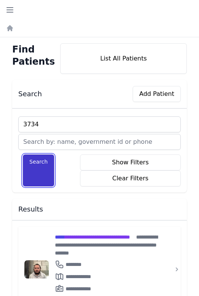
click at [34, 170] on button "Search" at bounding box center [38, 171] width 31 height 32
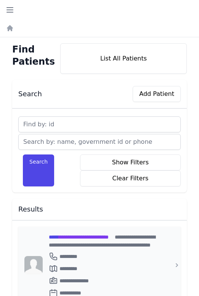
click at [93, 236] on span "**********" at bounding box center [79, 237] width 60 height 5
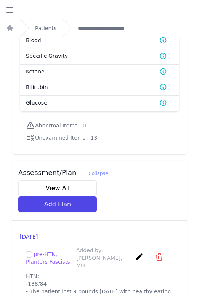
scroll to position [1217, 0]
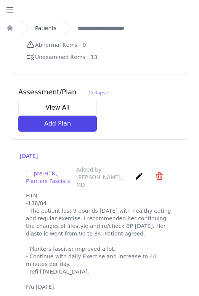
click at [48, 30] on link "Patients" at bounding box center [45, 28] width 21 height 8
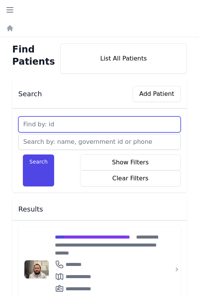
click at [54, 125] on input "text" at bounding box center [99, 125] width 162 height 16
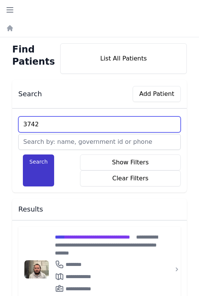
type input "3742"
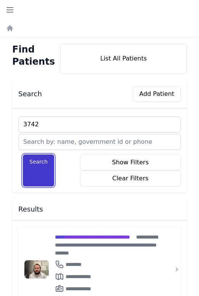
click at [49, 167] on button "Search" at bounding box center [38, 171] width 31 height 32
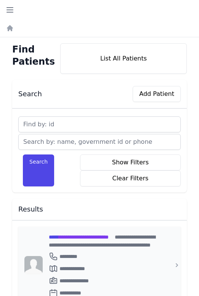
click at [72, 238] on span "**********" at bounding box center [79, 237] width 60 height 5
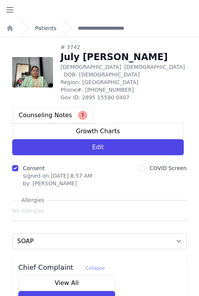
click at [43, 28] on link "Patients" at bounding box center [45, 28] width 21 height 8
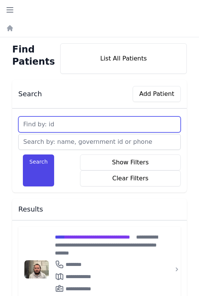
click at [45, 126] on input "text" at bounding box center [99, 125] width 162 height 16
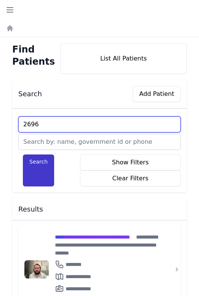
type input "2696"
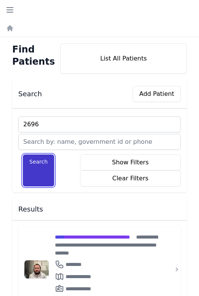
drag, startPoint x: 43, startPoint y: 169, endPoint x: 46, endPoint y: 165, distance: 5.1
click at [43, 168] on button "Search" at bounding box center [38, 171] width 31 height 32
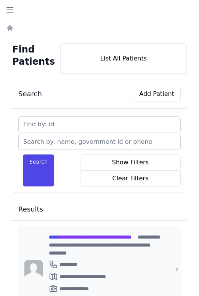
click at [83, 237] on span "**********" at bounding box center [90, 237] width 83 height 5
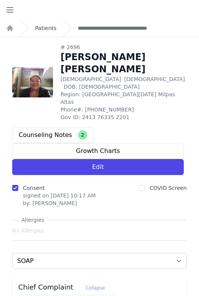
click at [50, 27] on link "Patients" at bounding box center [45, 28] width 21 height 8
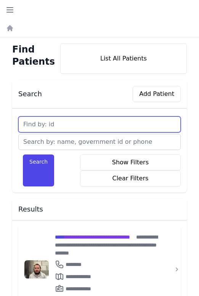
click at [48, 123] on input "text" at bounding box center [99, 125] width 162 height 16
type input "2120"
click at [23, 155] on button "Search" at bounding box center [38, 171] width 31 height 32
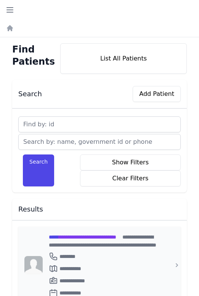
click at [78, 236] on span "**********" at bounding box center [82, 237] width 67 height 5
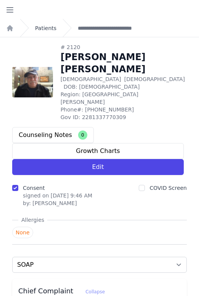
click at [47, 29] on link "Patients" at bounding box center [45, 28] width 21 height 8
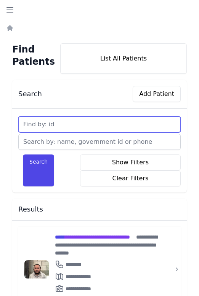
click at [48, 128] on input "text" at bounding box center [99, 125] width 162 height 16
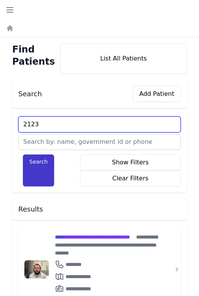
type input "2123"
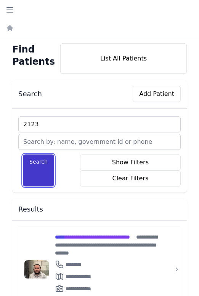
click at [43, 165] on button "Search" at bounding box center [38, 171] width 31 height 32
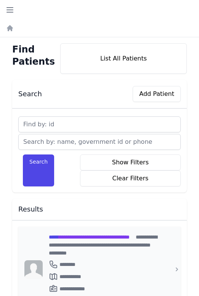
click at [76, 235] on span "**********" at bounding box center [89, 237] width 81 height 5
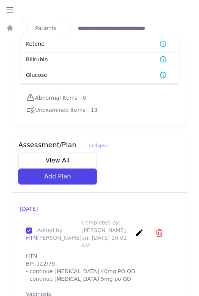
scroll to position [1205, 0]
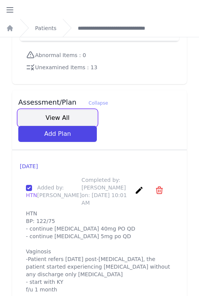
click at [58, 110] on button "View All" at bounding box center [57, 118] width 78 height 16
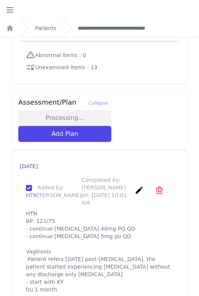
scroll to position [0, 0]
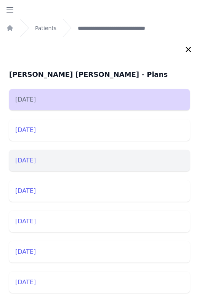
click at [49, 165] on li "2025-Jun-20" at bounding box center [99, 160] width 181 height 21
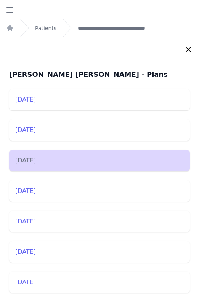
click at [185, 52] on icon at bounding box center [188, 49] width 9 height 9
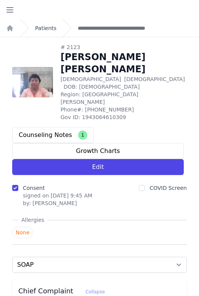
click at [50, 29] on link "Patients" at bounding box center [45, 28] width 21 height 8
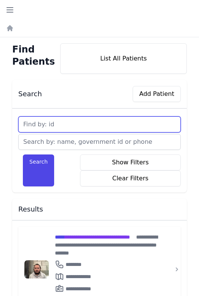
click at [56, 128] on input "text" at bounding box center [99, 125] width 162 height 16
type input "1680"
click at [23, 155] on button "Search" at bounding box center [38, 171] width 31 height 32
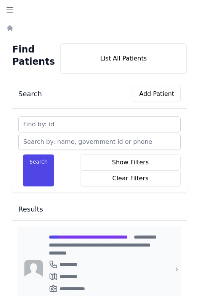
click at [63, 236] on span "**********" at bounding box center [88, 237] width 79 height 5
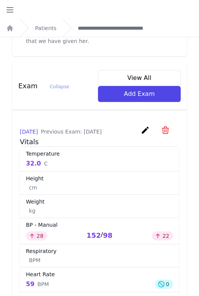
scroll to position [120, 0]
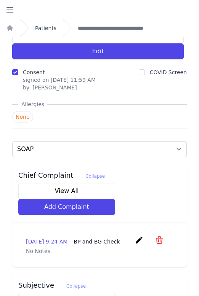
click at [42, 26] on link "Patients" at bounding box center [45, 28] width 21 height 8
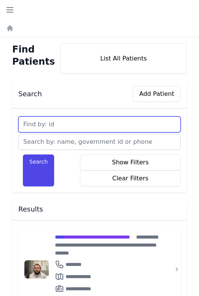
click at [42, 123] on input "text" at bounding box center [99, 125] width 162 height 16
type input "3690"
click at [23, 155] on button "Search" at bounding box center [38, 171] width 31 height 32
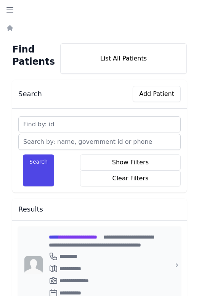
click at [97, 239] on span "**********" at bounding box center [73, 237] width 48 height 5
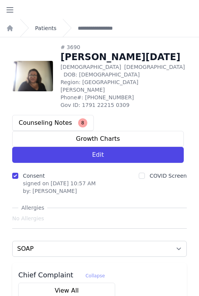
click at [44, 26] on link "Patients" at bounding box center [45, 28] width 21 height 8
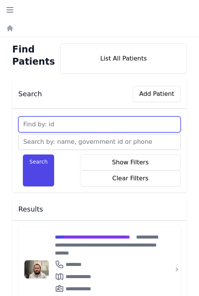
click at [42, 126] on input "text" at bounding box center [99, 125] width 162 height 16
type input "2582"
click at [23, 155] on button "Search" at bounding box center [38, 171] width 31 height 32
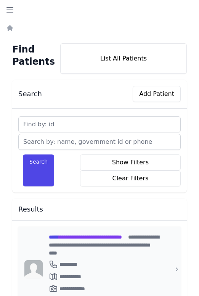
click at [109, 236] on span "**********" at bounding box center [85, 237] width 73 height 5
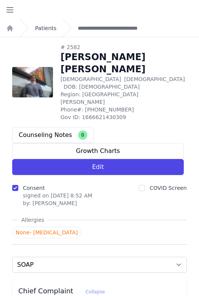
click at [43, 25] on link "Patients" at bounding box center [45, 28] width 21 height 8
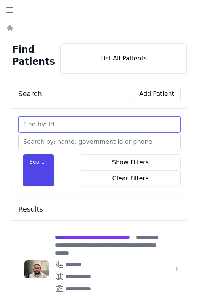
click at [72, 128] on input "text" at bounding box center [99, 125] width 162 height 16
type input "3509"
click at [23, 155] on button "Search" at bounding box center [38, 171] width 31 height 32
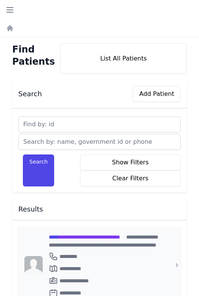
click at [110, 240] on span "**********" at bounding box center [84, 237] width 71 height 5
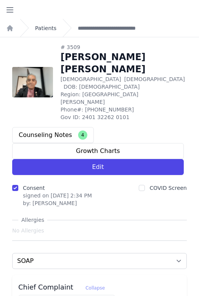
click at [43, 30] on link "Patients" at bounding box center [45, 28] width 21 height 8
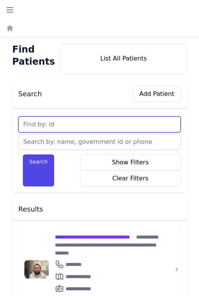
click at [64, 122] on input "text" at bounding box center [99, 125] width 162 height 16
type input "1239"
click at [23, 155] on button "Search" at bounding box center [38, 171] width 31 height 32
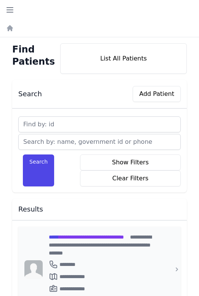
click at [95, 237] on span "**********" at bounding box center [86, 237] width 75 height 5
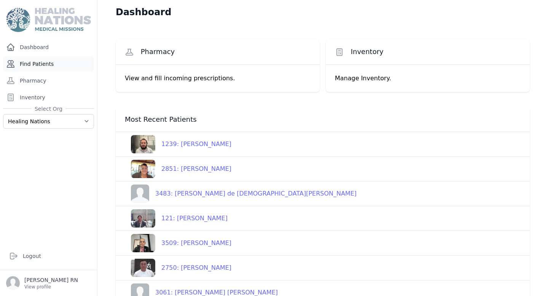
click at [41, 67] on link "Find Patients" at bounding box center [48, 63] width 91 height 15
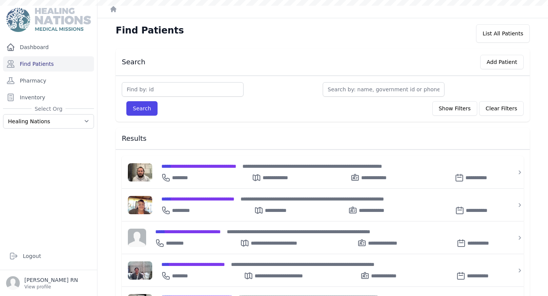
click at [183, 93] on input "text" at bounding box center [183, 89] width 122 height 14
type input "95"
type input "956"
click at [126, 101] on button "Search" at bounding box center [141, 108] width 31 height 14
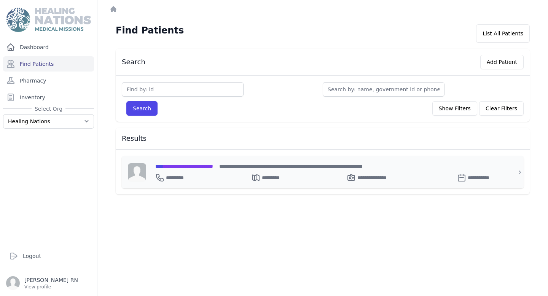
click at [213, 168] on span "**********" at bounding box center [184, 166] width 58 height 5
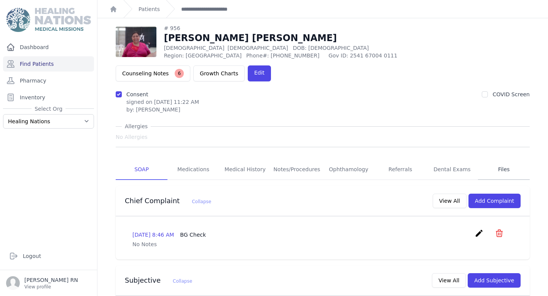
click at [503, 160] on link "Files" at bounding box center [504, 170] width 52 height 21
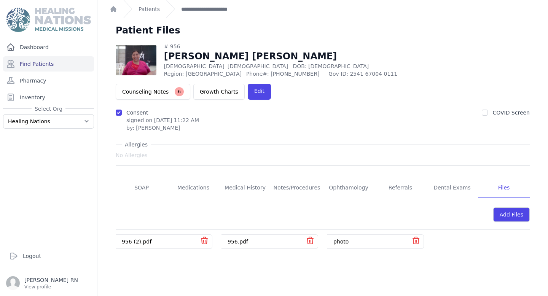
click at [499, 149] on span "# 956 Maria Susana Suruy Siney Female 63 Years Old DOB: 1962-Aug-11 Region: Mag…" at bounding box center [323, 146] width 414 height 206
click at [494, 208] on div "Add Files" at bounding box center [512, 215] width 37 height 14
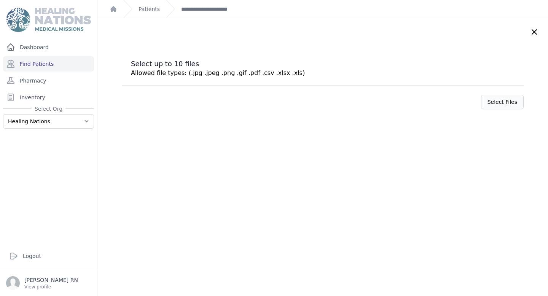
click at [492, 99] on label "Select Files" at bounding box center [502, 102] width 43 height 14
click at [0, 0] on input "Select Files" at bounding box center [0, 0] width 0 height 0
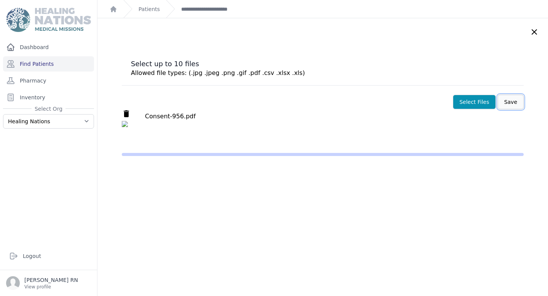
click at [498, 106] on button "Save" at bounding box center [511, 102] width 26 height 14
click at [498, 104] on button "Save" at bounding box center [511, 102] width 26 height 14
click at [530, 29] on icon at bounding box center [534, 31] width 9 height 9
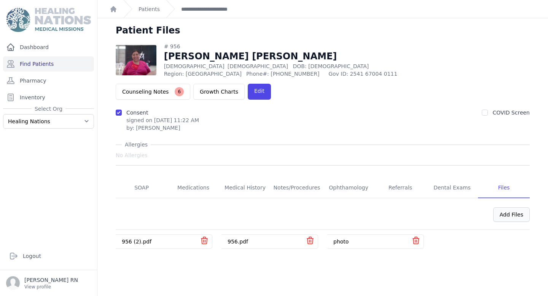
click at [506, 208] on div "Add Files" at bounding box center [512, 215] width 37 height 14
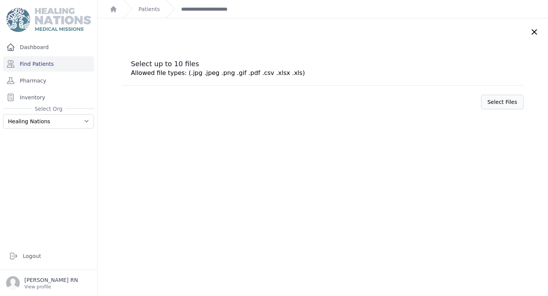
click at [499, 107] on label "Select Files" at bounding box center [502, 102] width 43 height 14
click at [0, 0] on input "Select Files" at bounding box center [0, 0] width 0 height 0
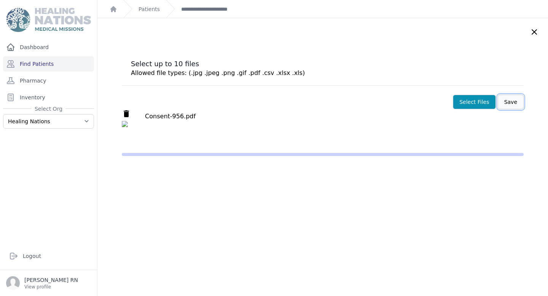
click at [498, 103] on button "Save" at bounding box center [511, 102] width 26 height 14
click at [461, 105] on label "Select Files" at bounding box center [474, 102] width 43 height 14
click at [0, 0] on input "Select Files" at bounding box center [0, 0] width 0 height 0
click at [530, 32] on icon at bounding box center [534, 31] width 9 height 9
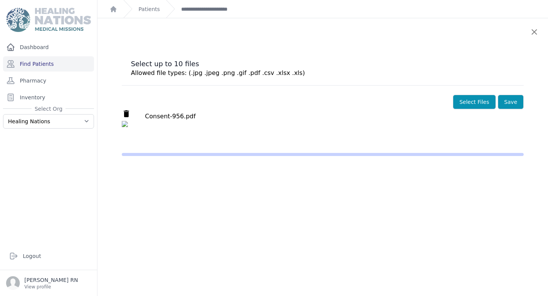
click at [532, 33] on icon at bounding box center [534, 32] width 5 height 5
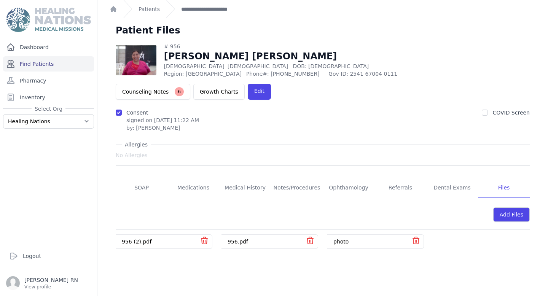
click at [67, 69] on link "Find Patients" at bounding box center [48, 63] width 91 height 15
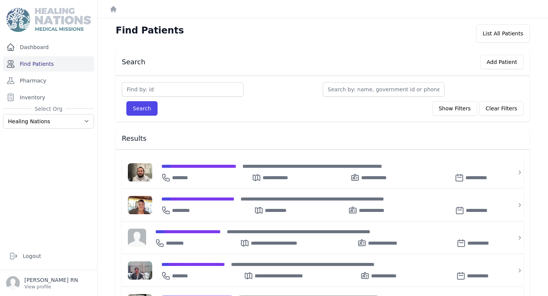
click at [74, 63] on link "Find Patients" at bounding box center [48, 63] width 91 height 15
drag, startPoint x: 0, startPoint y: 0, endPoint x: 143, endPoint y: 88, distance: 167.8
click at [143, 88] on input "text" at bounding box center [183, 89] width 122 height 14
type input "3906"
click at [126, 101] on button "Search" at bounding box center [141, 108] width 31 height 14
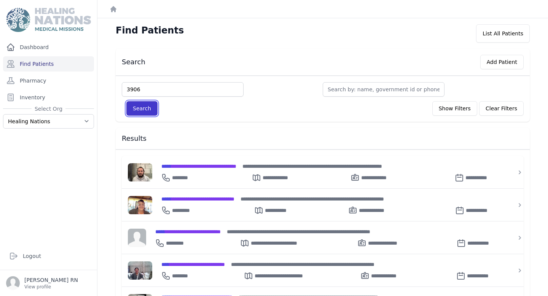
click at [149, 109] on button "Search" at bounding box center [141, 108] width 31 height 14
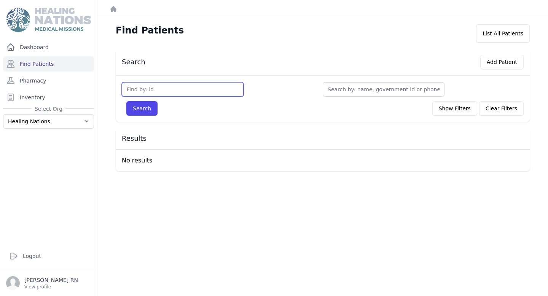
click at [171, 83] on input "text" at bounding box center [183, 89] width 122 height 14
click at [126, 101] on button "Search" at bounding box center [141, 108] width 31 height 14
type input "3806"
click at [126, 101] on button "Search" at bounding box center [141, 108] width 31 height 14
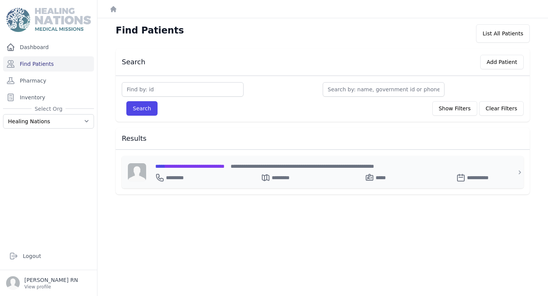
click at [218, 165] on span "**********" at bounding box center [189, 166] width 69 height 5
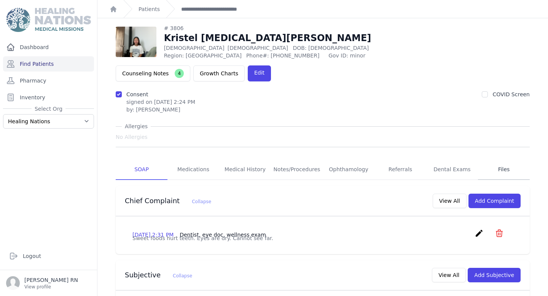
click at [490, 160] on link "Files" at bounding box center [504, 170] width 52 height 21
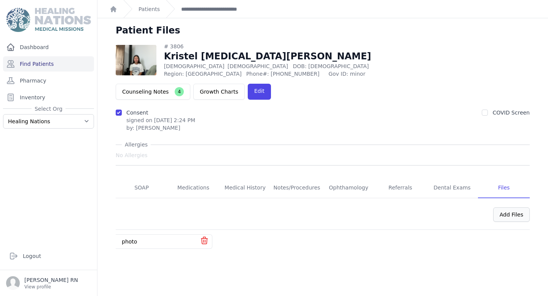
click at [507, 208] on div "Add Files" at bounding box center [512, 215] width 37 height 14
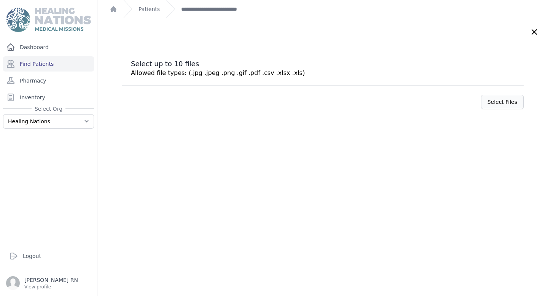
click at [496, 105] on label "Select Files" at bounding box center [502, 102] width 43 height 14
click at [0, 0] on input "Select Files" at bounding box center [0, 0] width 0 height 0
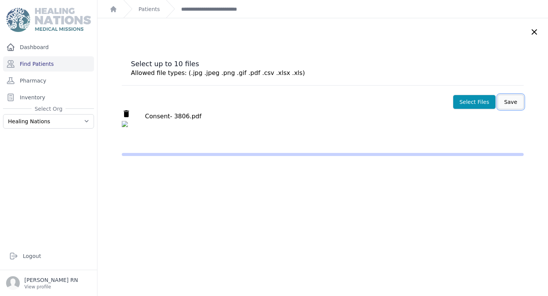
click at [498, 105] on button "Save" at bounding box center [511, 102] width 26 height 14
click at [520, 27] on div "Select up to 10 files Allowed file types: (.jpg .jpeg .png .gif .pdf .csv .xlsx…" at bounding box center [322, 166] width 451 height 296
click at [532, 30] on icon at bounding box center [534, 32] width 5 height 5
